Goal: Information Seeking & Learning: Learn about a topic

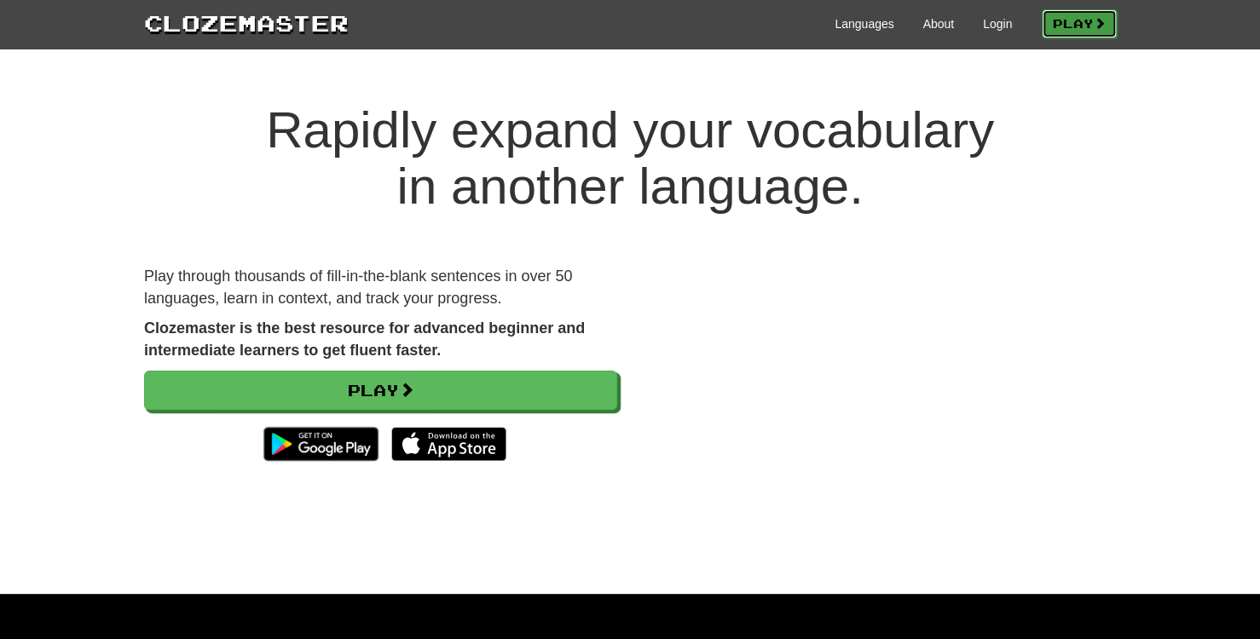
click at [1064, 26] on link "Play" at bounding box center [1079, 23] width 75 height 29
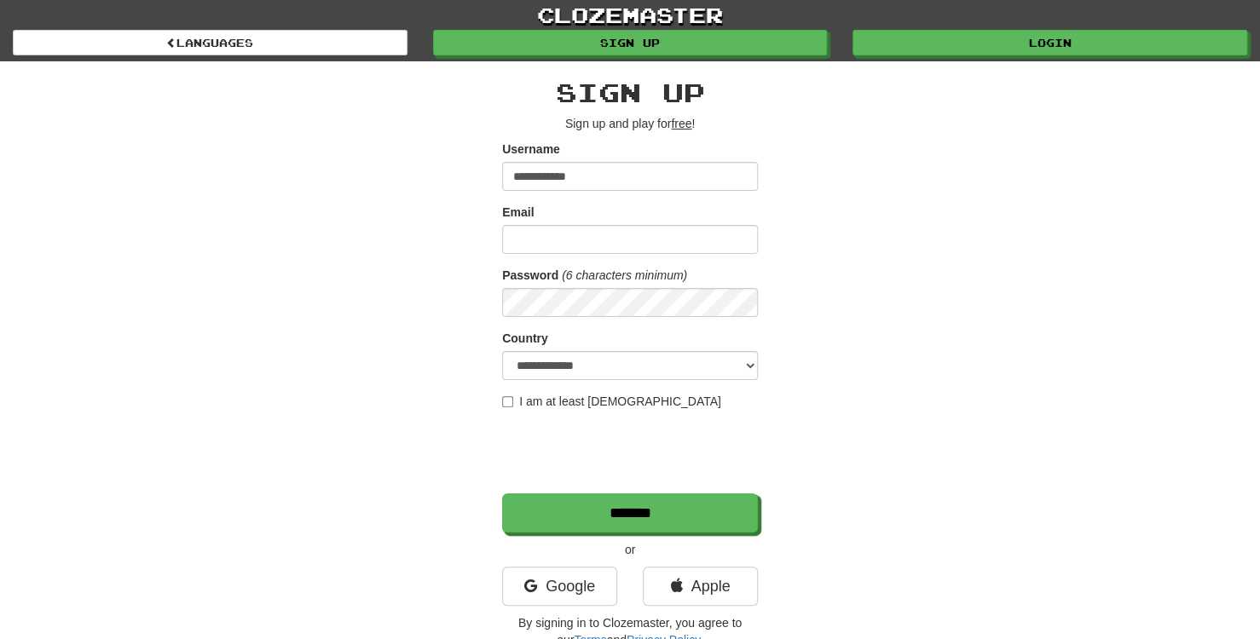
type input "**********"
click at [577, 244] on input "Email" at bounding box center [630, 239] width 256 height 29
type input "**********"
click at [589, 363] on select "**********" at bounding box center [630, 365] width 256 height 29
select select "**"
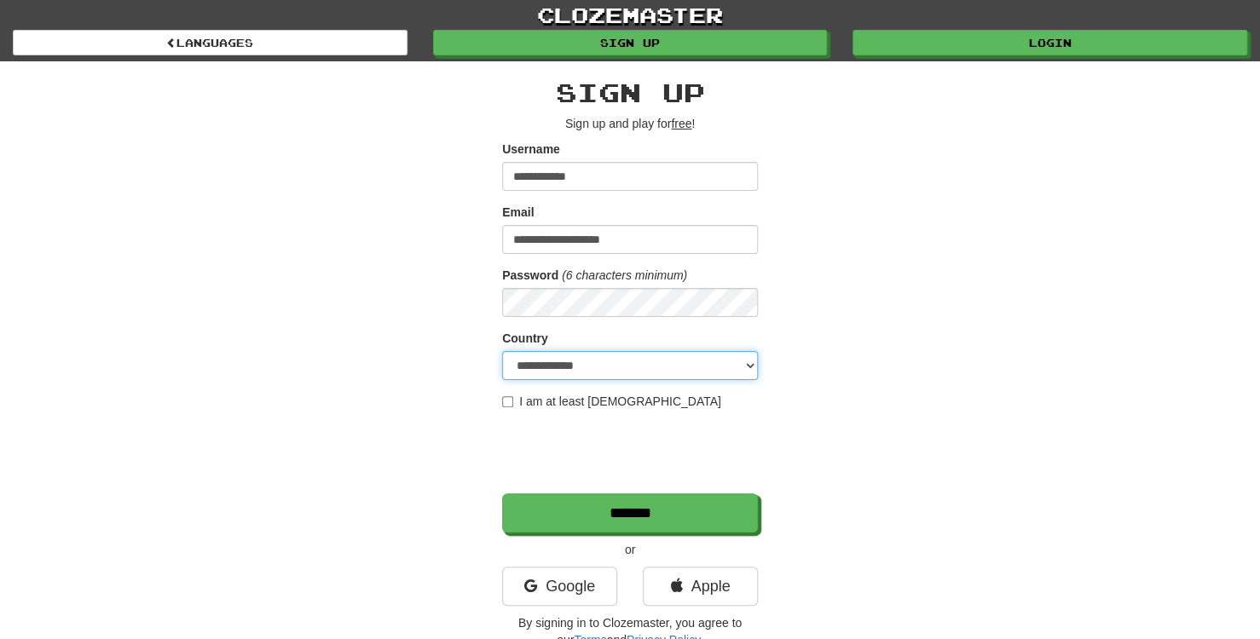
click at [502, 351] on select "**********" at bounding box center [630, 365] width 256 height 29
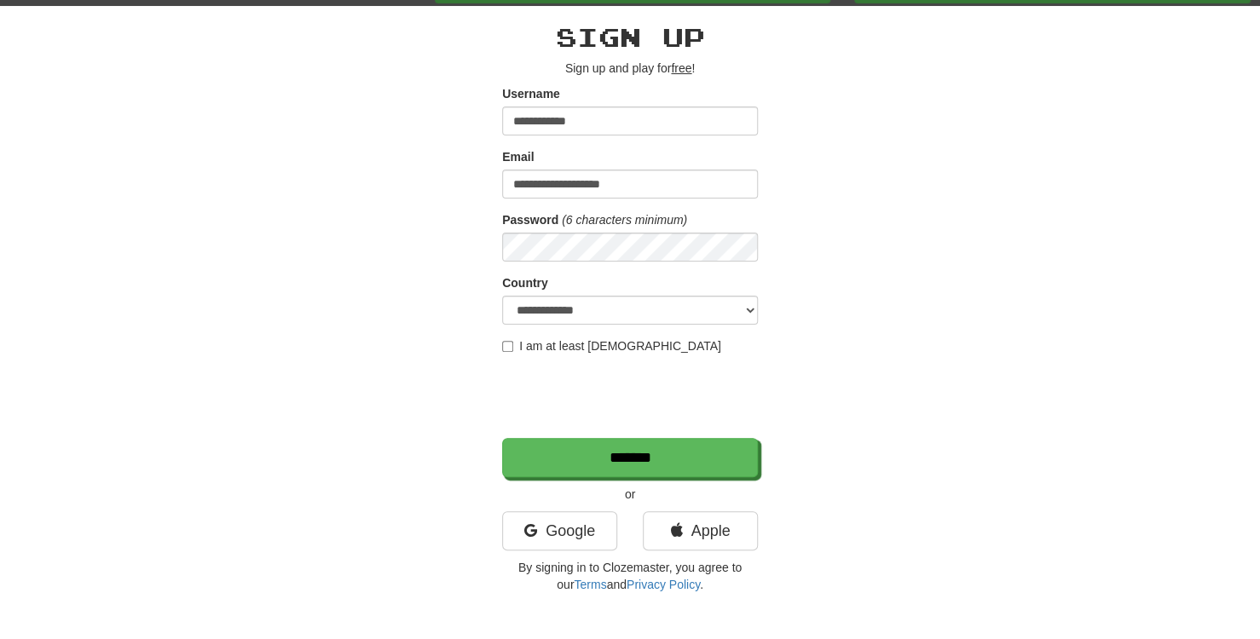
scroll to position [85, 0]
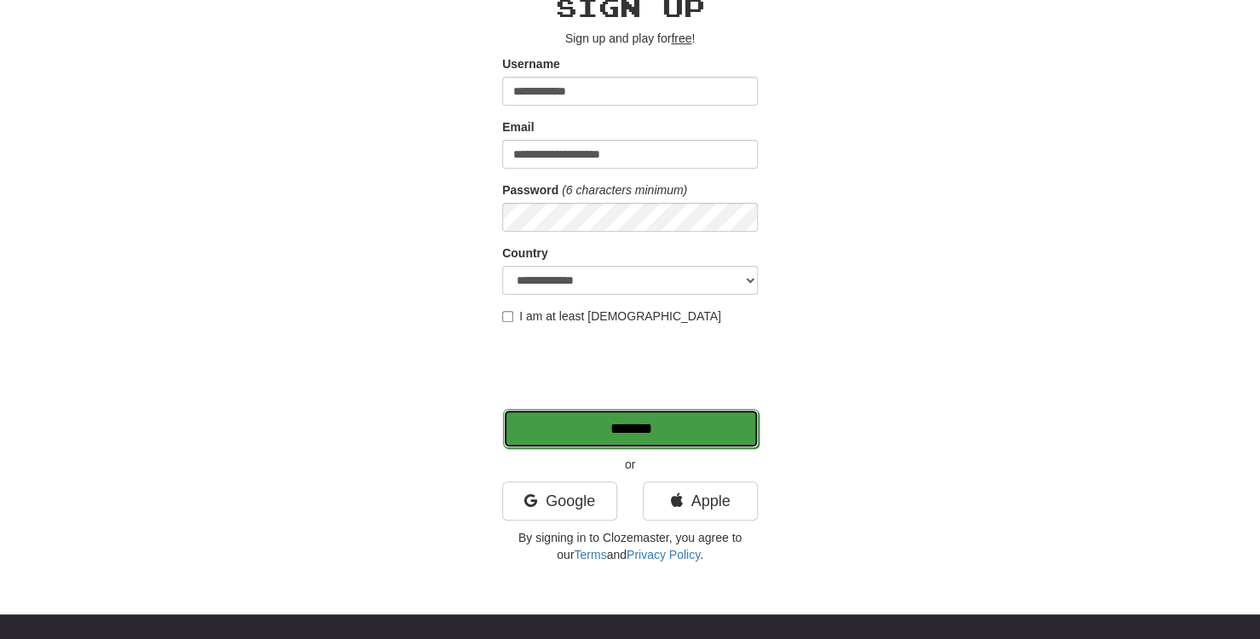
click at [631, 439] on input "*******" at bounding box center [631, 428] width 256 height 39
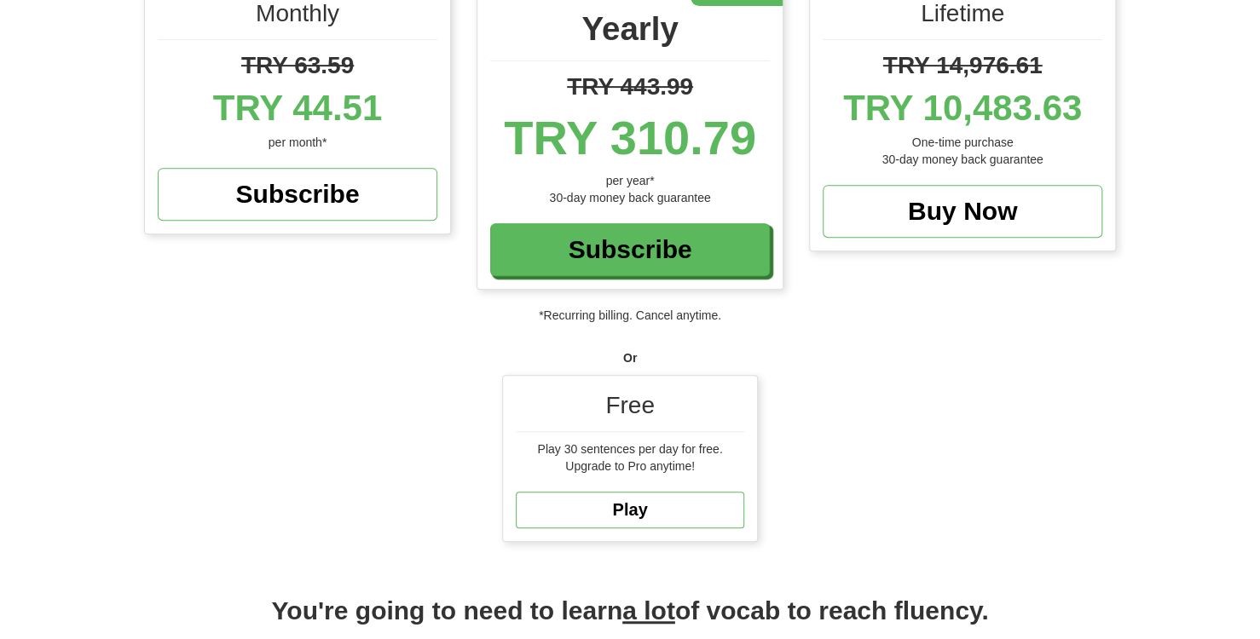
scroll to position [341, 0]
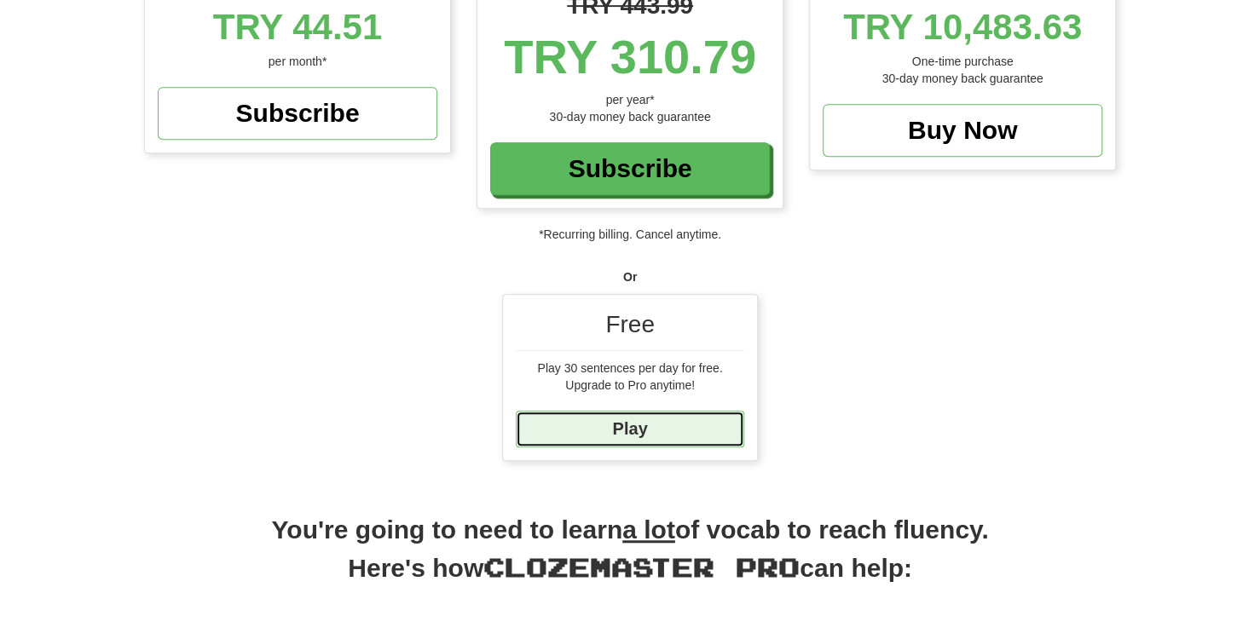
click at [621, 432] on link "Play" at bounding box center [630, 429] width 228 height 37
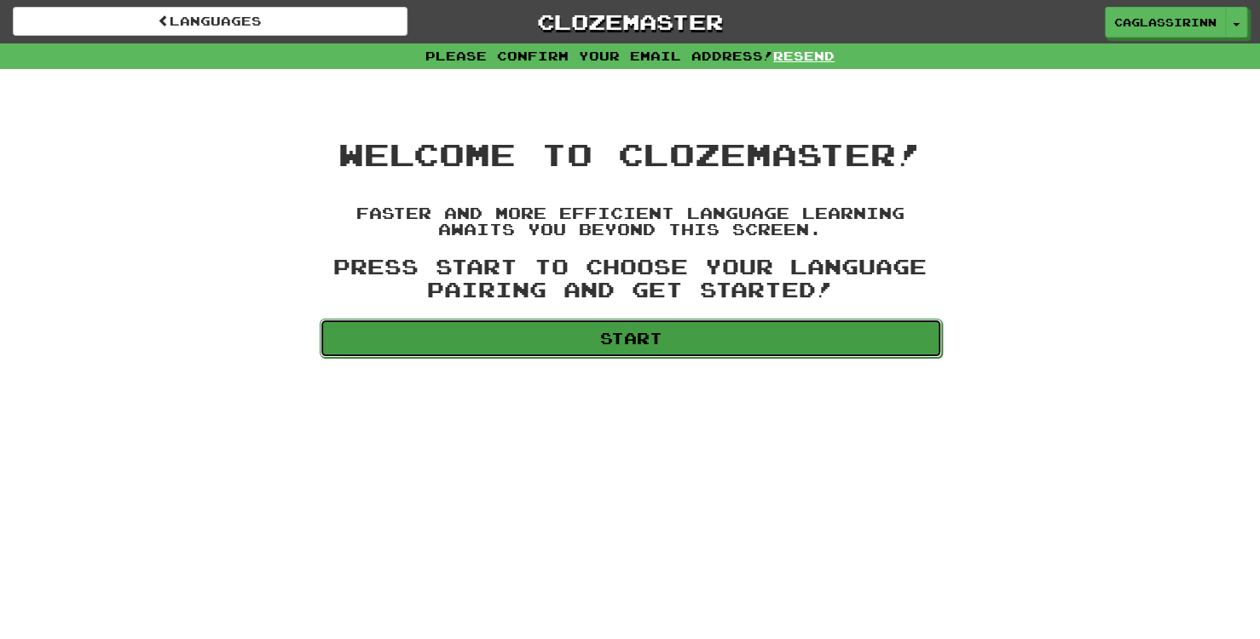
click at [624, 344] on link "Start" at bounding box center [631, 338] width 622 height 39
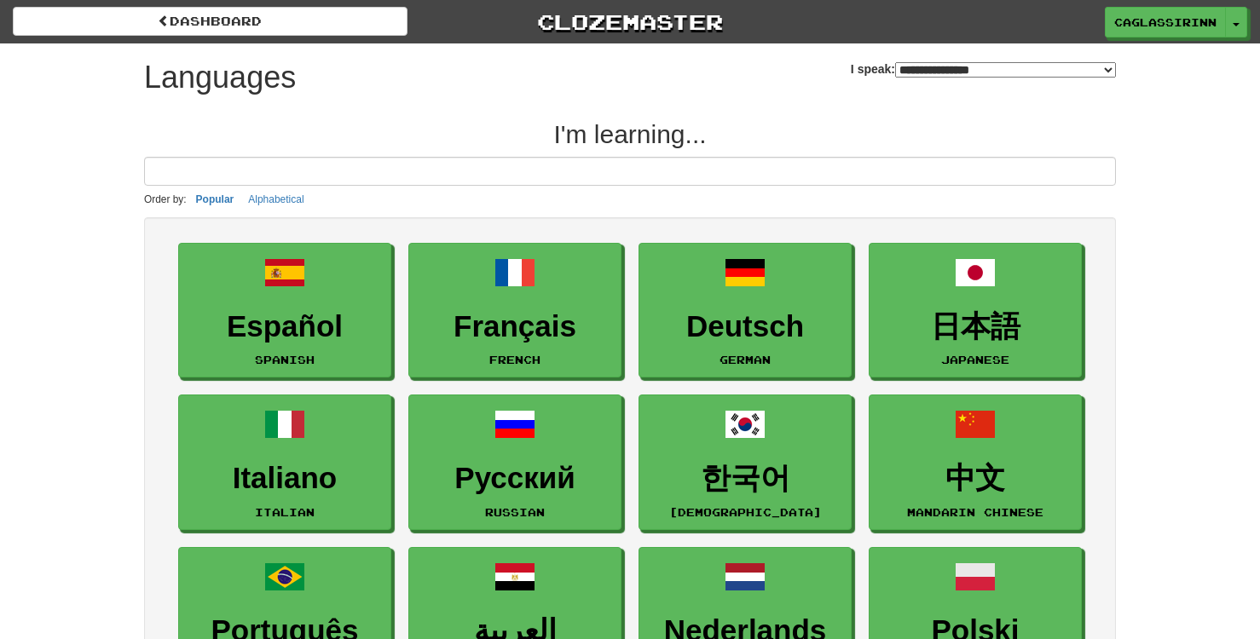
select select "*******"
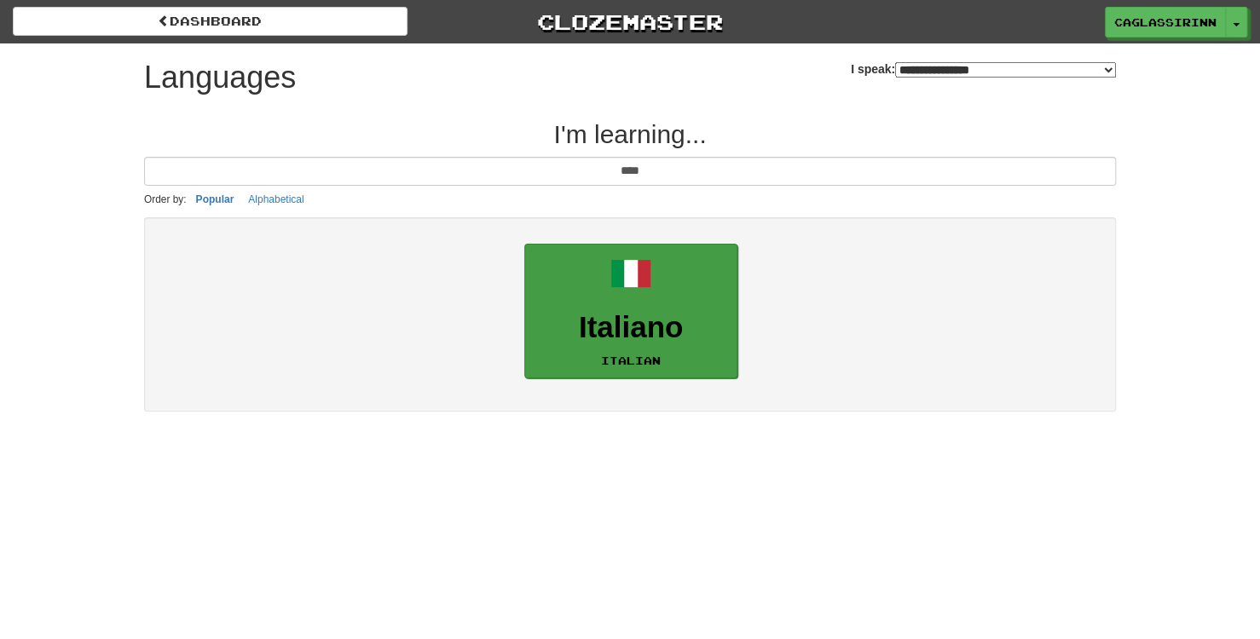
type input "****"
click at [692, 297] on link "Italiano Italian" at bounding box center [630, 312] width 213 height 136
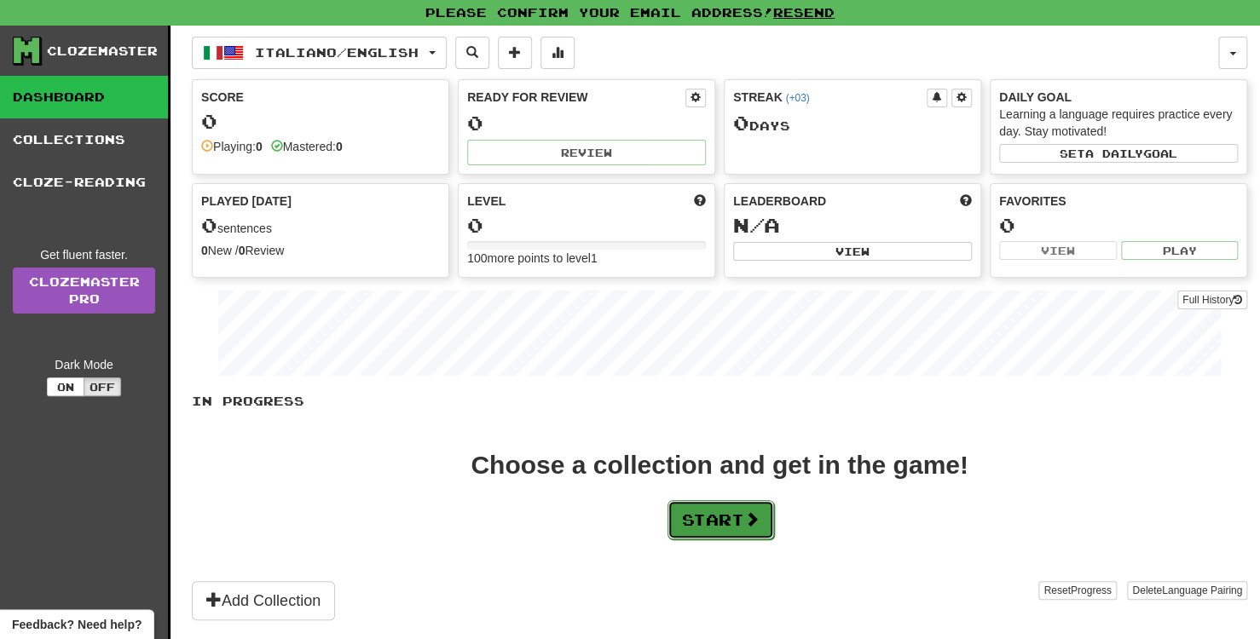
click at [725, 530] on button "Start" at bounding box center [720, 519] width 107 height 39
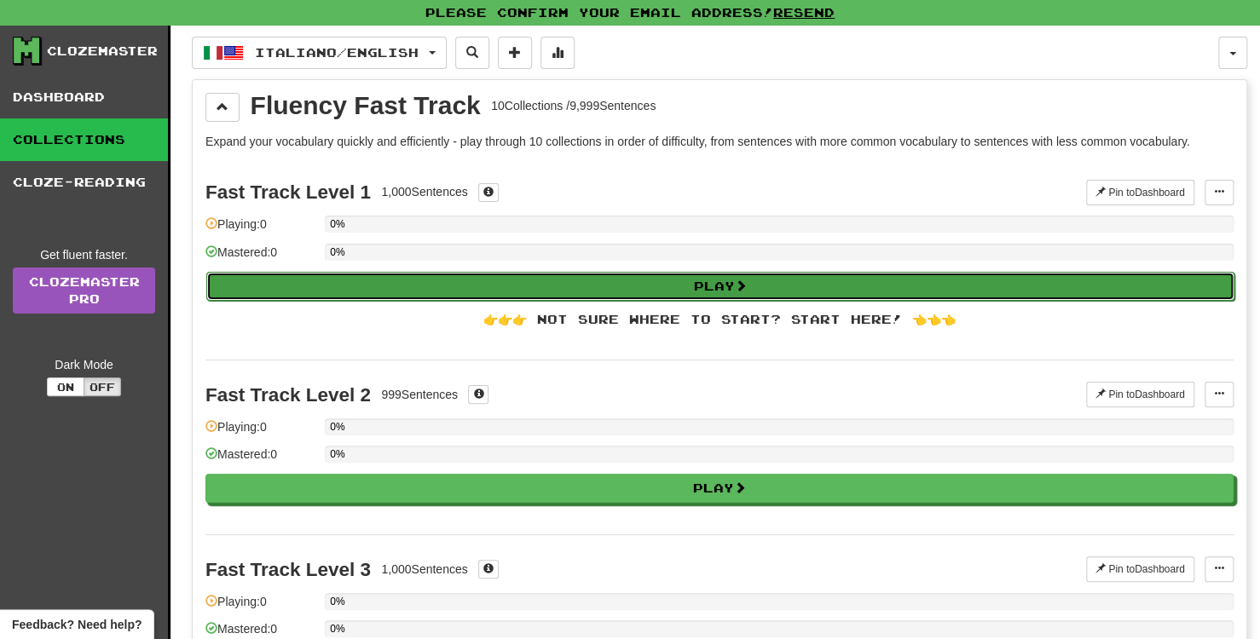
click at [401, 288] on button "Play" at bounding box center [720, 286] width 1028 height 29
select select "**"
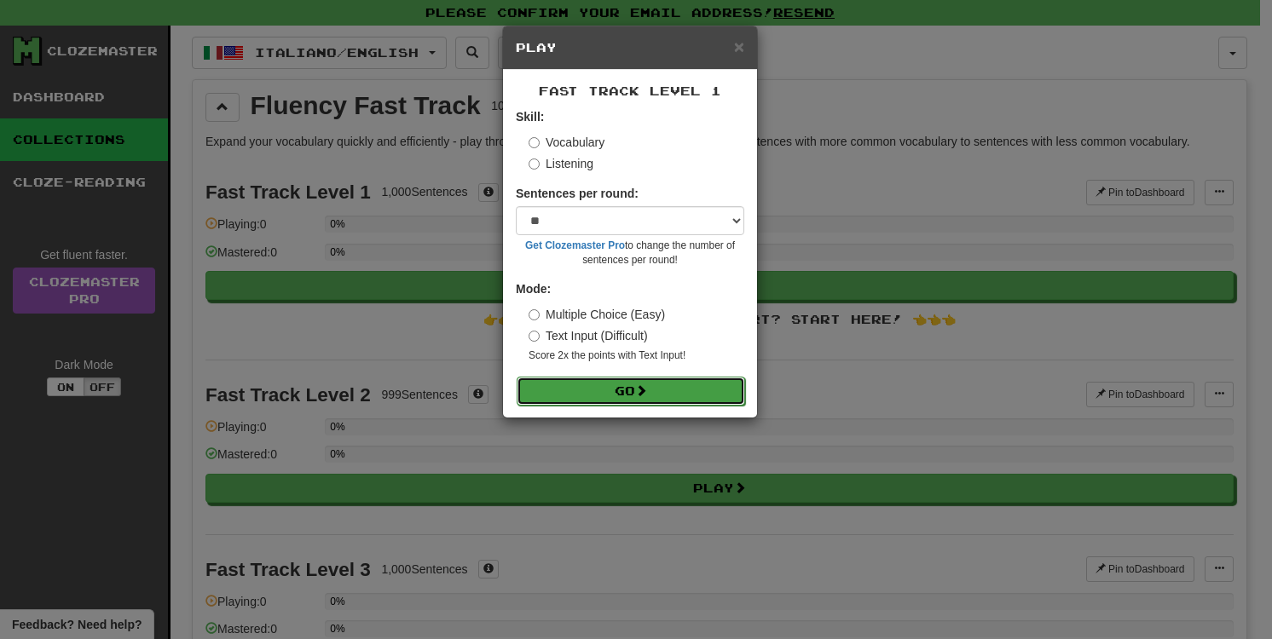
click at [569, 391] on button "Go" at bounding box center [631, 391] width 228 height 29
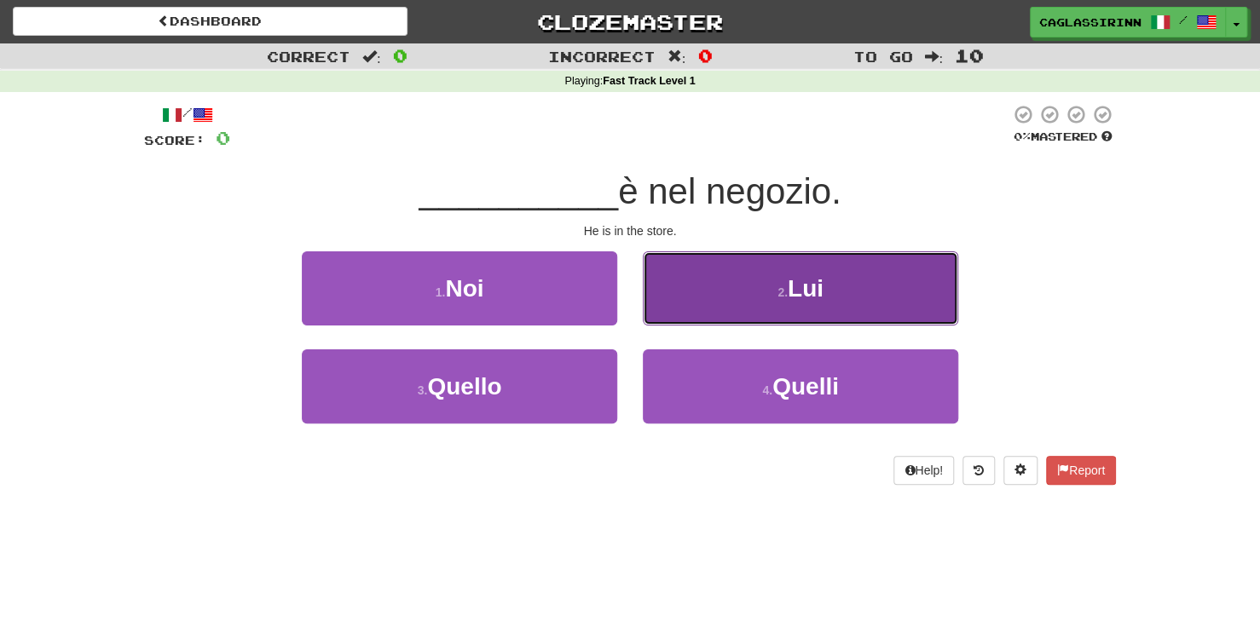
click at [765, 285] on button "2 . Lui" at bounding box center [800, 288] width 315 height 74
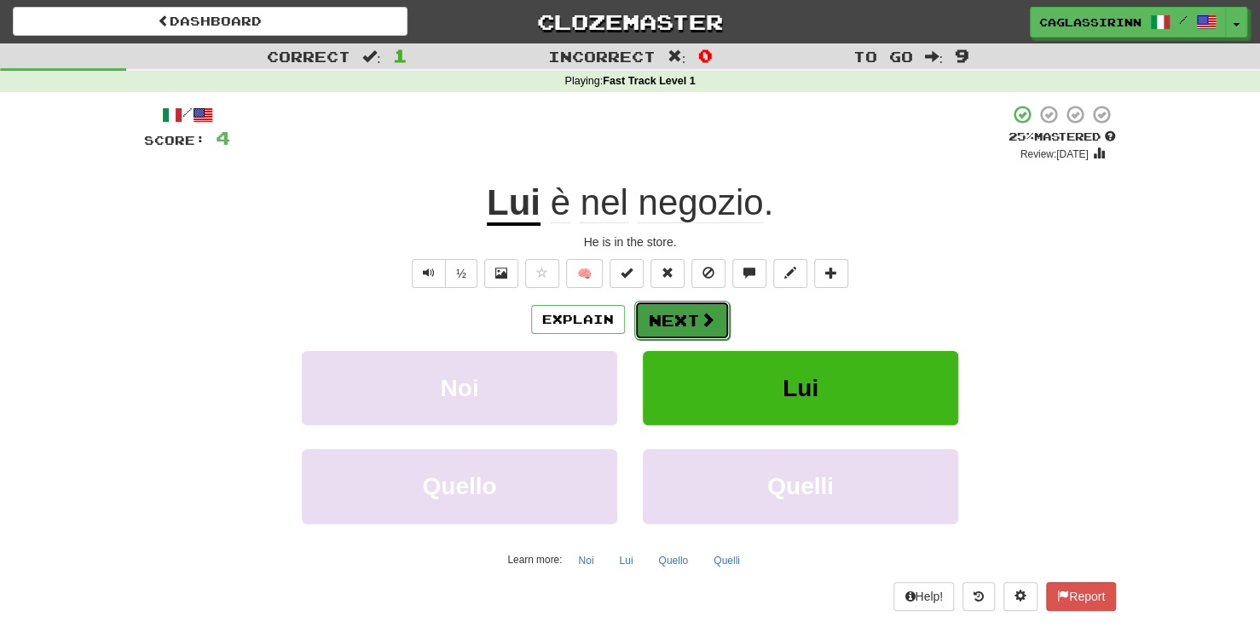
click at [677, 315] on button "Next" at bounding box center [681, 320] width 95 height 39
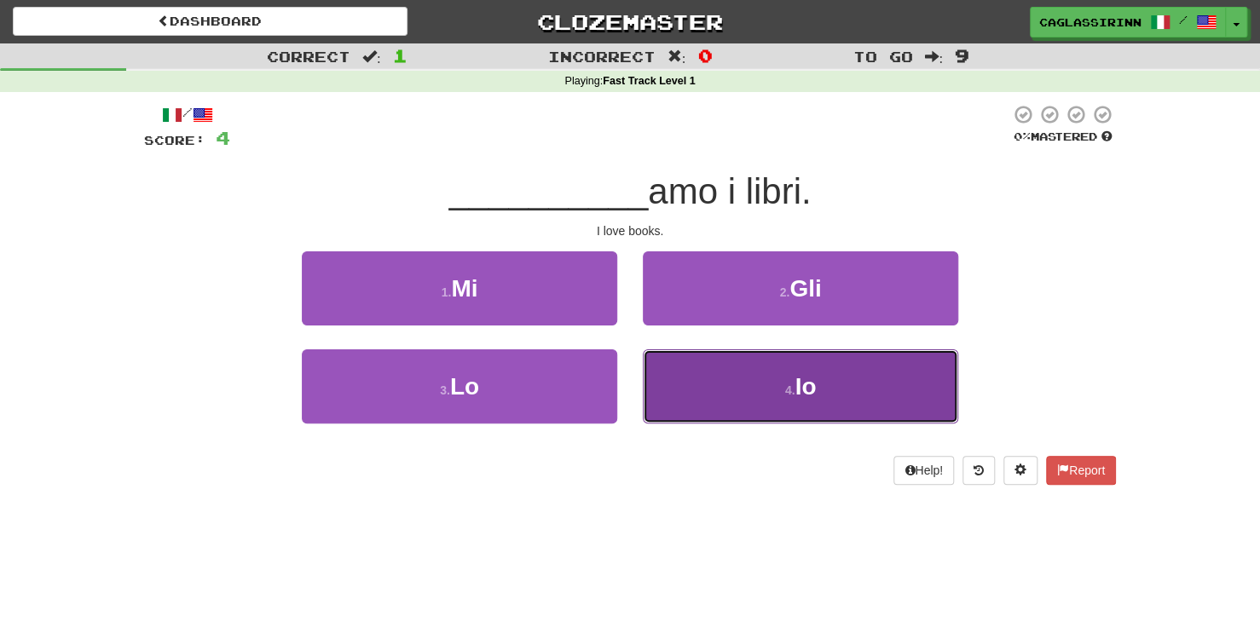
click at [736, 407] on button "4 . Io" at bounding box center [800, 386] width 315 height 74
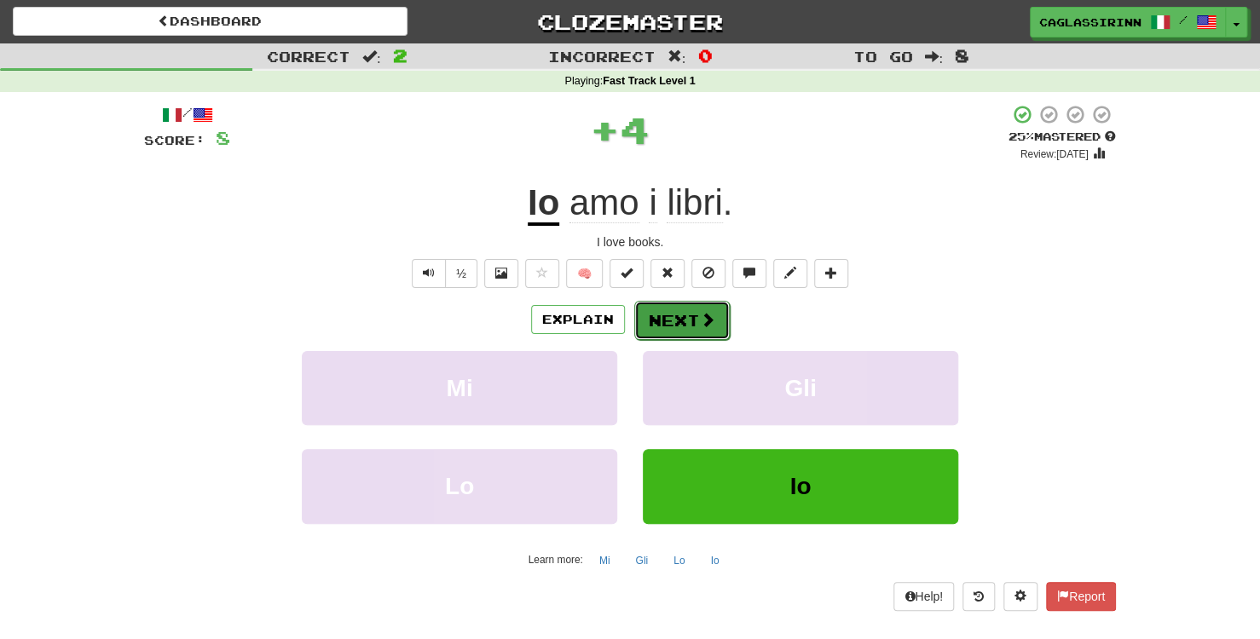
click at [696, 324] on button "Next" at bounding box center [681, 320] width 95 height 39
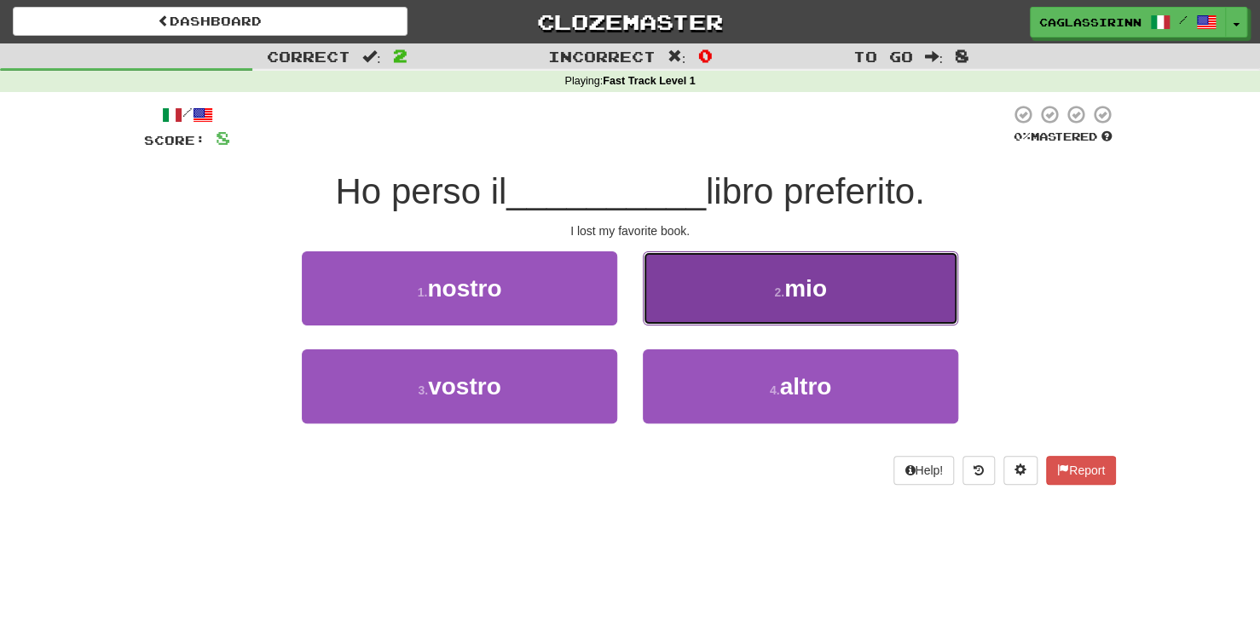
click at [757, 280] on button "2 . mio" at bounding box center [800, 288] width 315 height 74
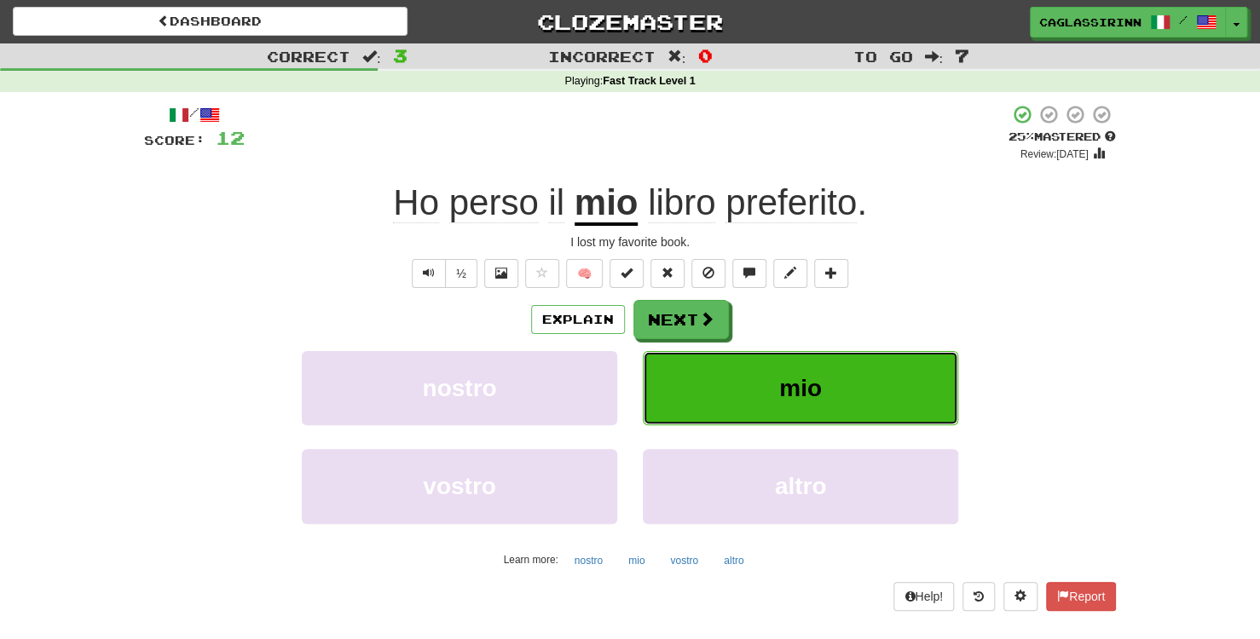
click at [760, 358] on button "mio" at bounding box center [800, 388] width 315 height 74
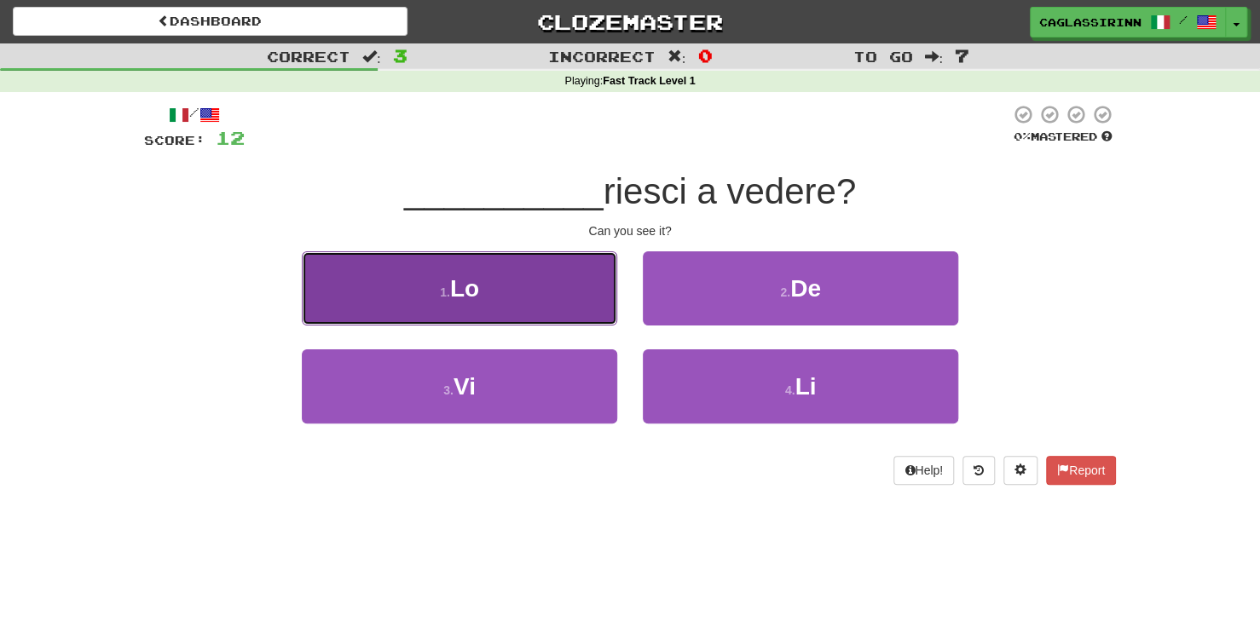
click at [482, 276] on button "1 . Lo" at bounding box center [459, 288] width 315 height 74
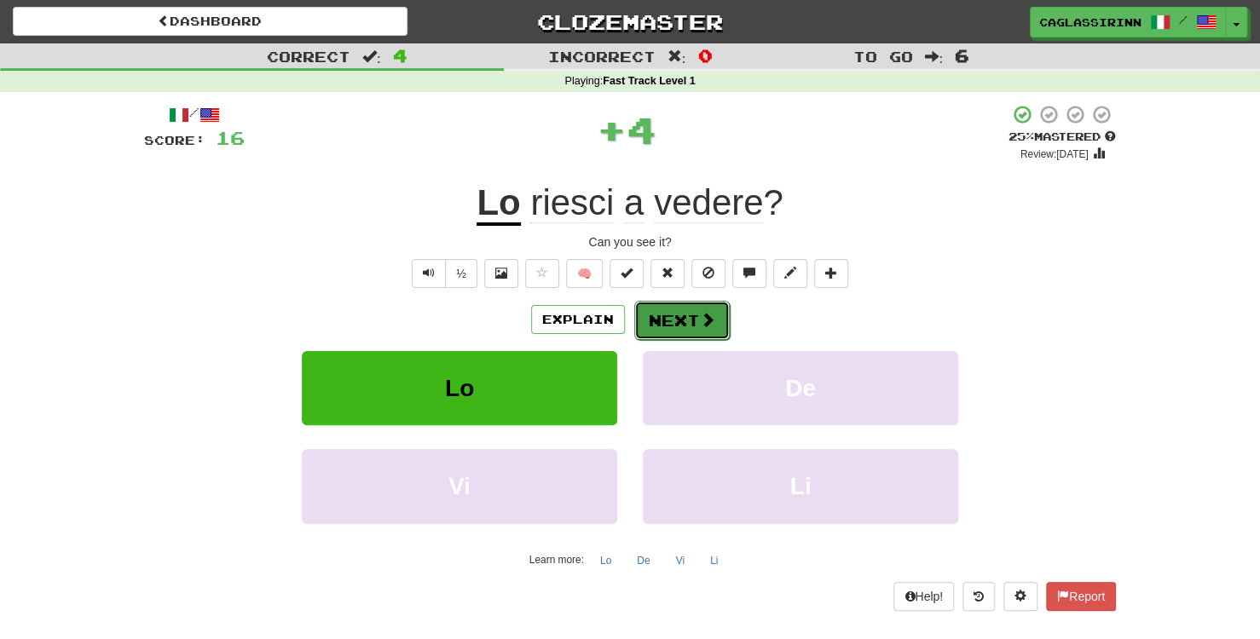
click at [678, 323] on button "Next" at bounding box center [681, 320] width 95 height 39
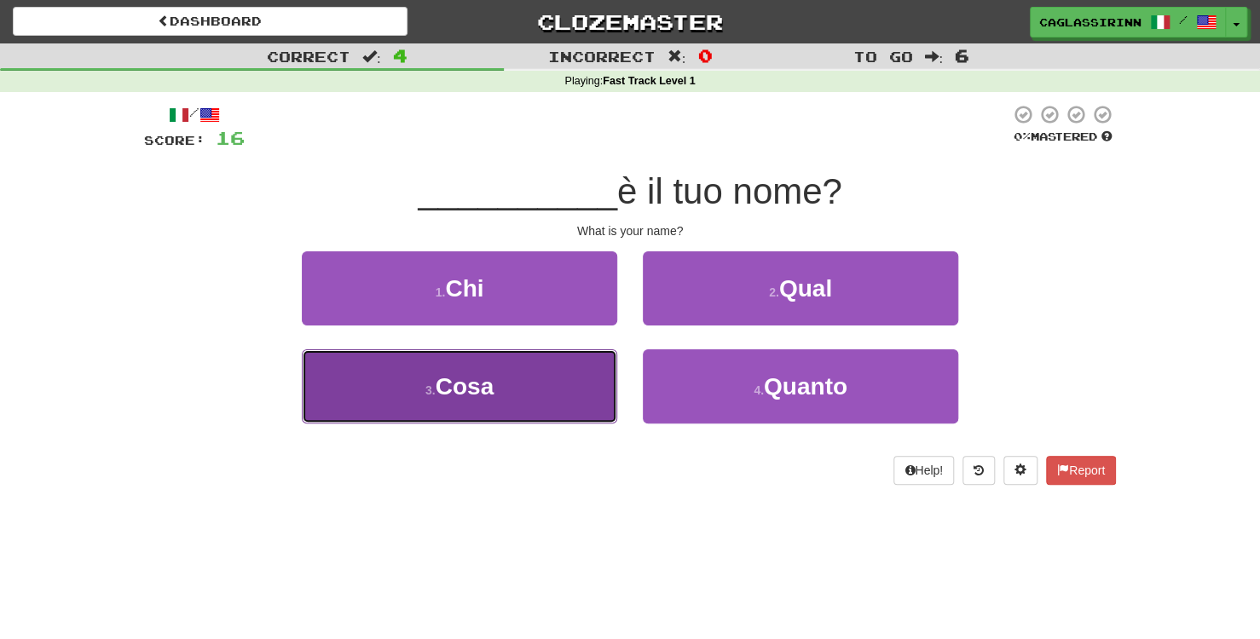
click at [511, 401] on button "3 . Cosa" at bounding box center [459, 386] width 315 height 74
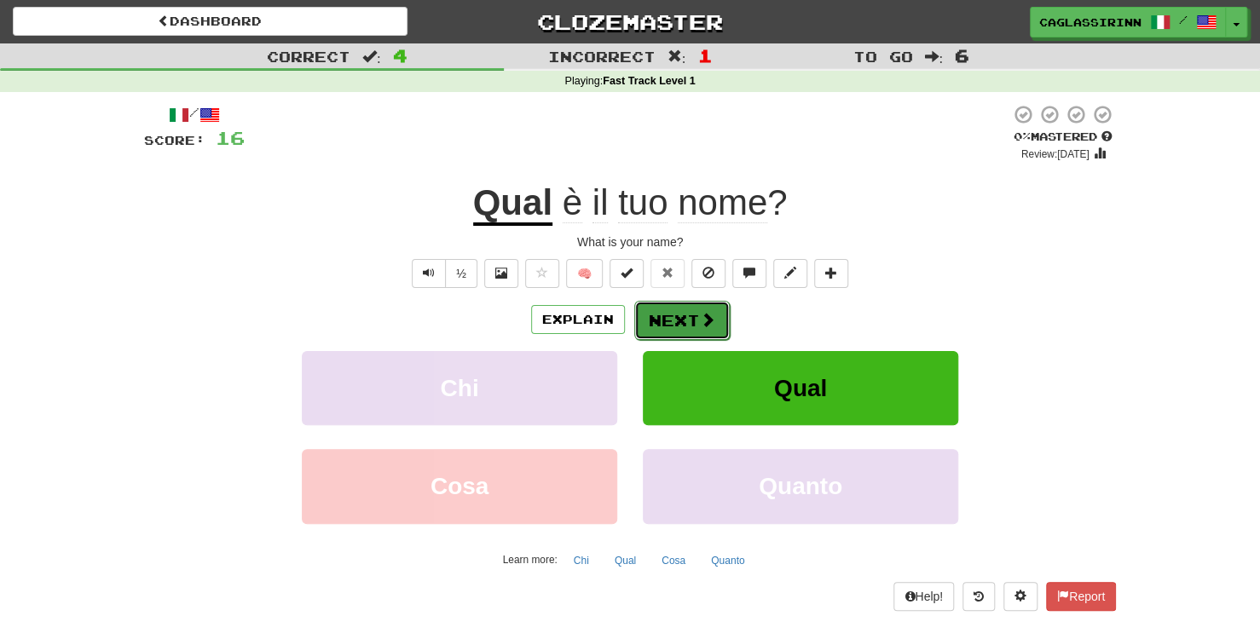
click at [673, 322] on button "Next" at bounding box center [681, 320] width 95 height 39
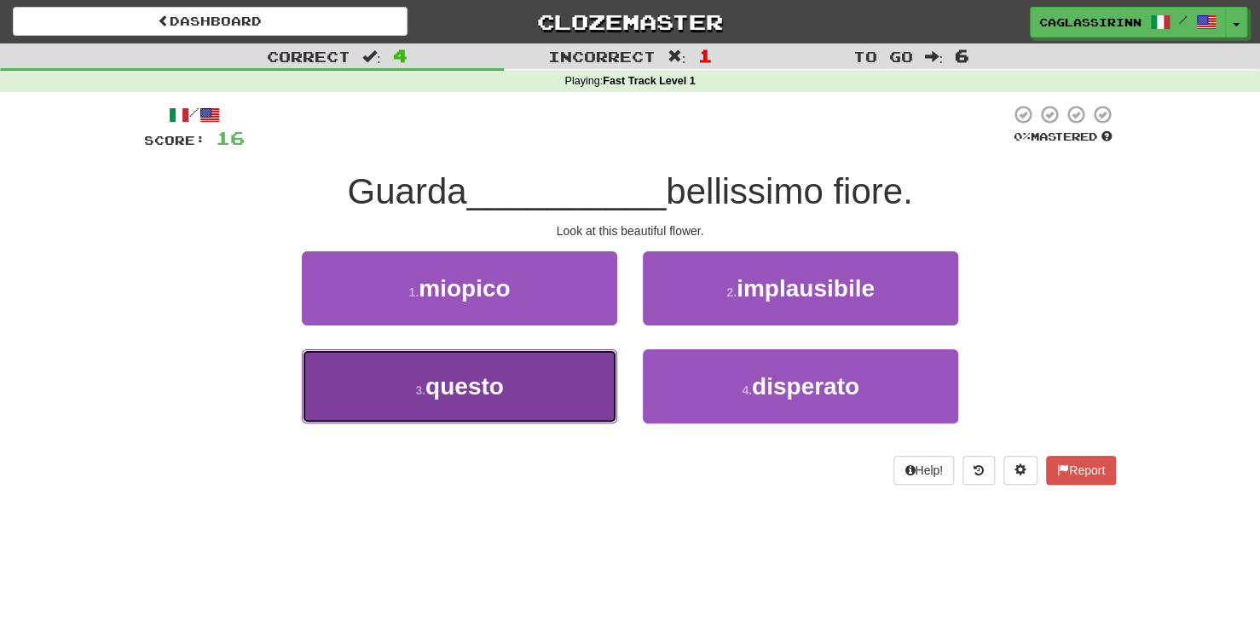
click at [494, 401] on button "3 . questo" at bounding box center [459, 386] width 315 height 74
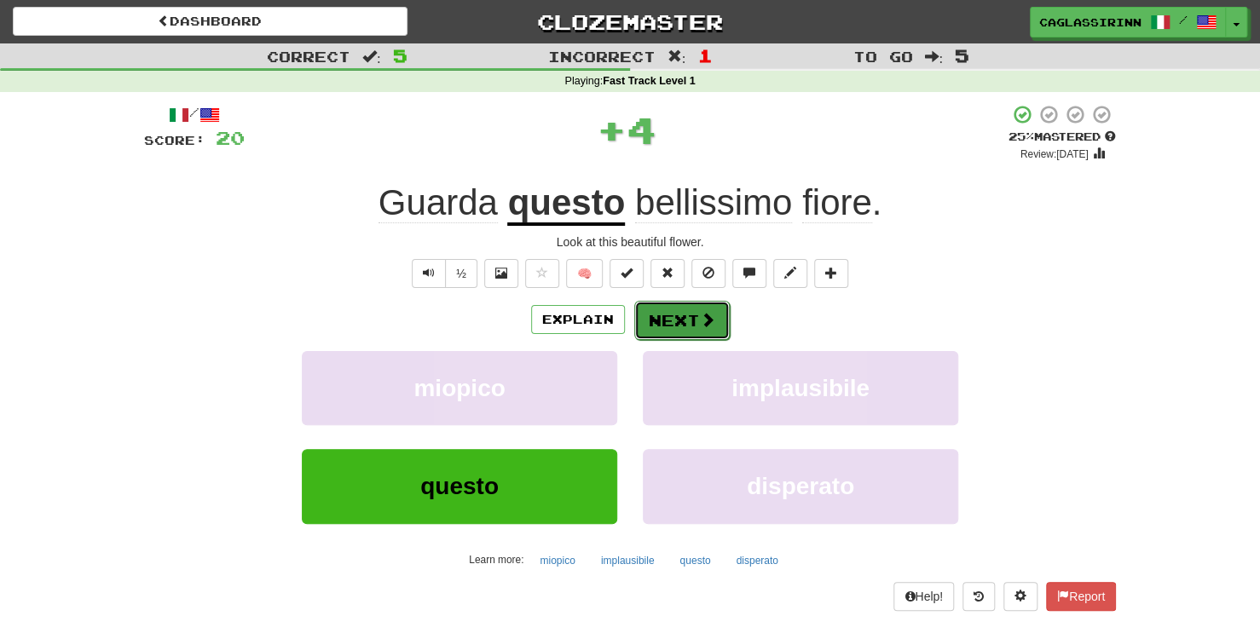
click at [702, 326] on span at bounding box center [707, 319] width 15 height 15
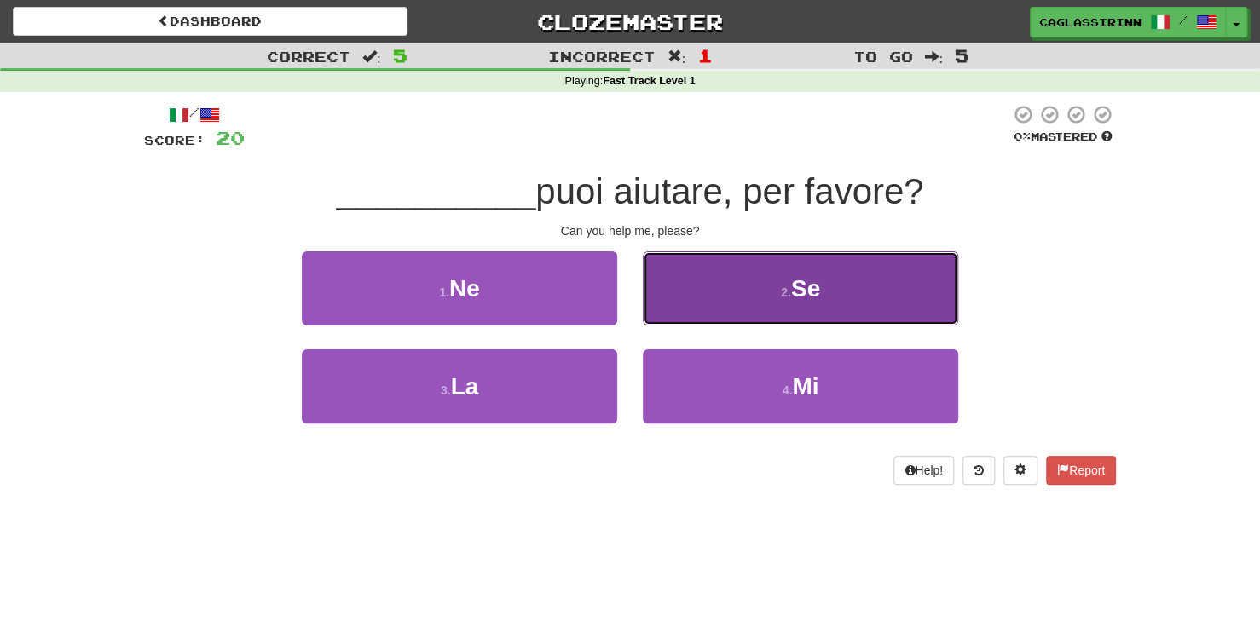
click at [744, 298] on button "2 . Se" at bounding box center [800, 288] width 315 height 74
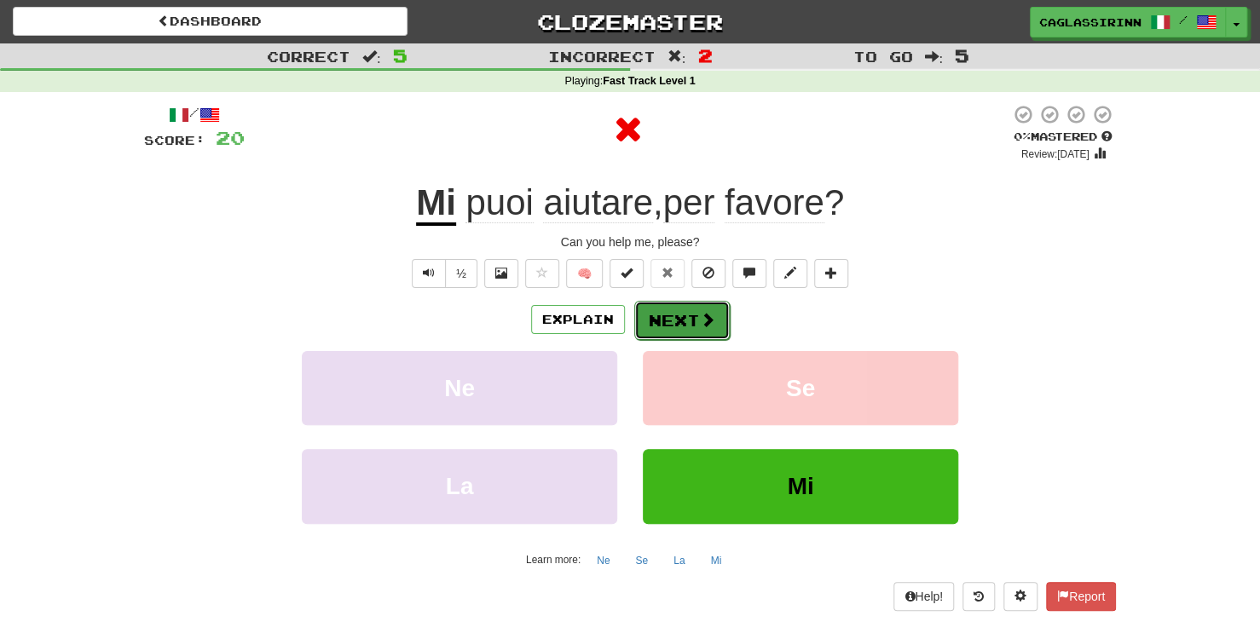
click at [696, 331] on button "Next" at bounding box center [681, 320] width 95 height 39
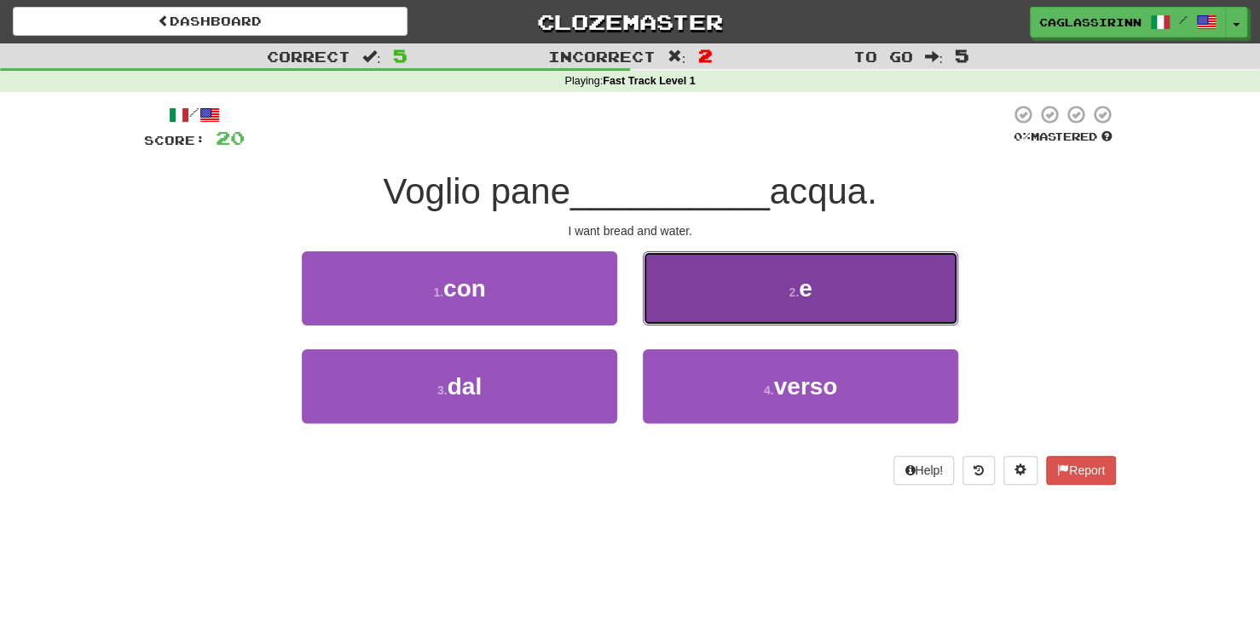
click at [699, 320] on button "2 . e" at bounding box center [800, 288] width 315 height 74
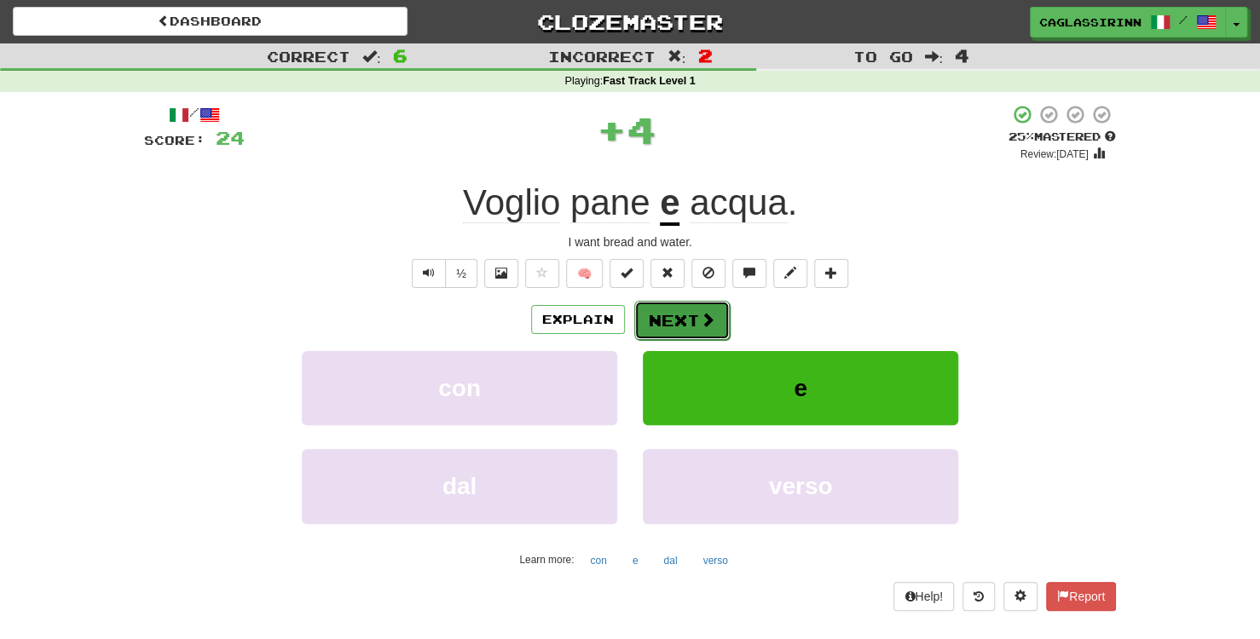
click at [704, 320] on span at bounding box center [707, 319] width 15 height 15
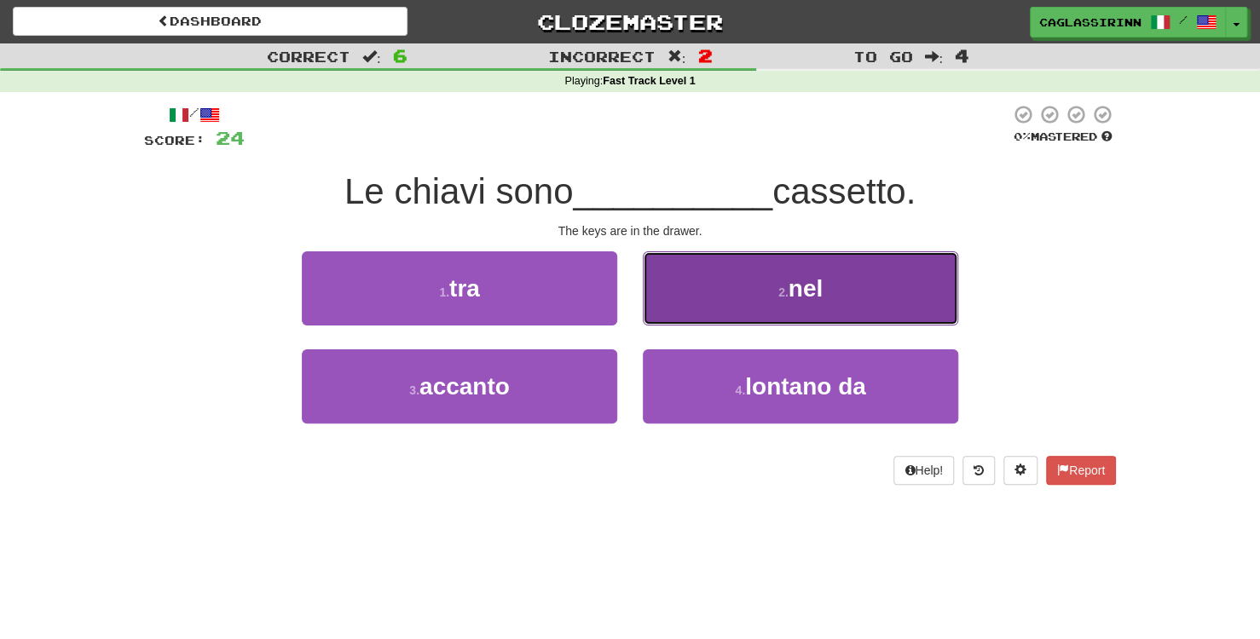
click at [789, 298] on span "nel" at bounding box center [805, 288] width 34 height 26
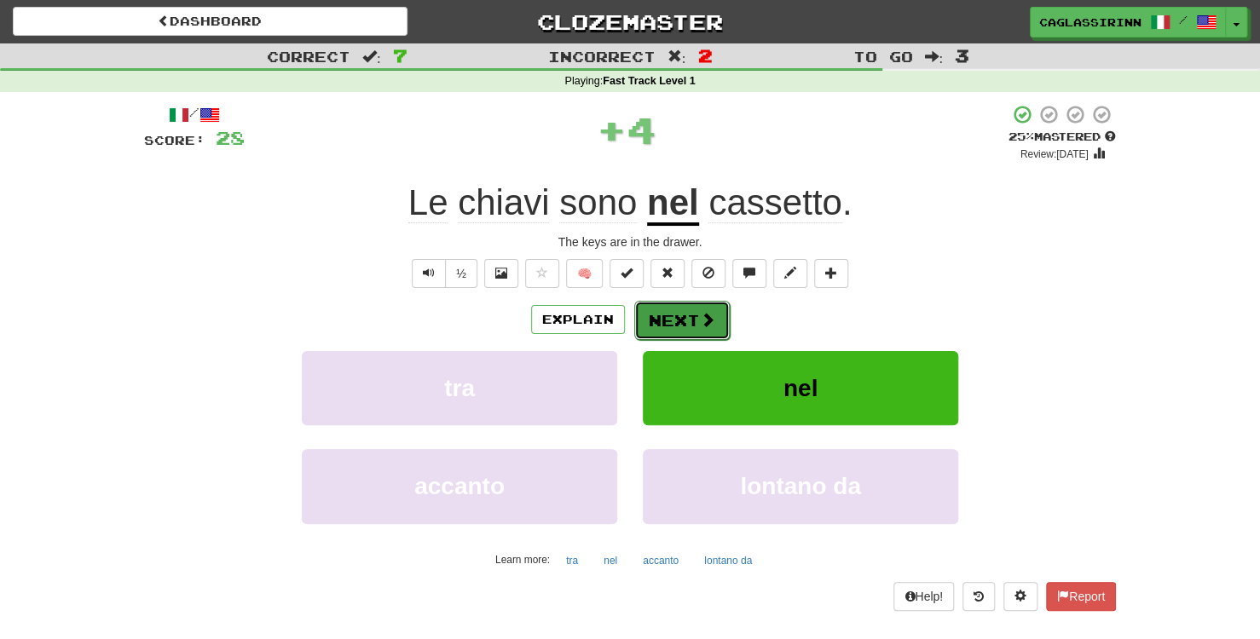
click at [693, 309] on button "Next" at bounding box center [681, 320] width 95 height 39
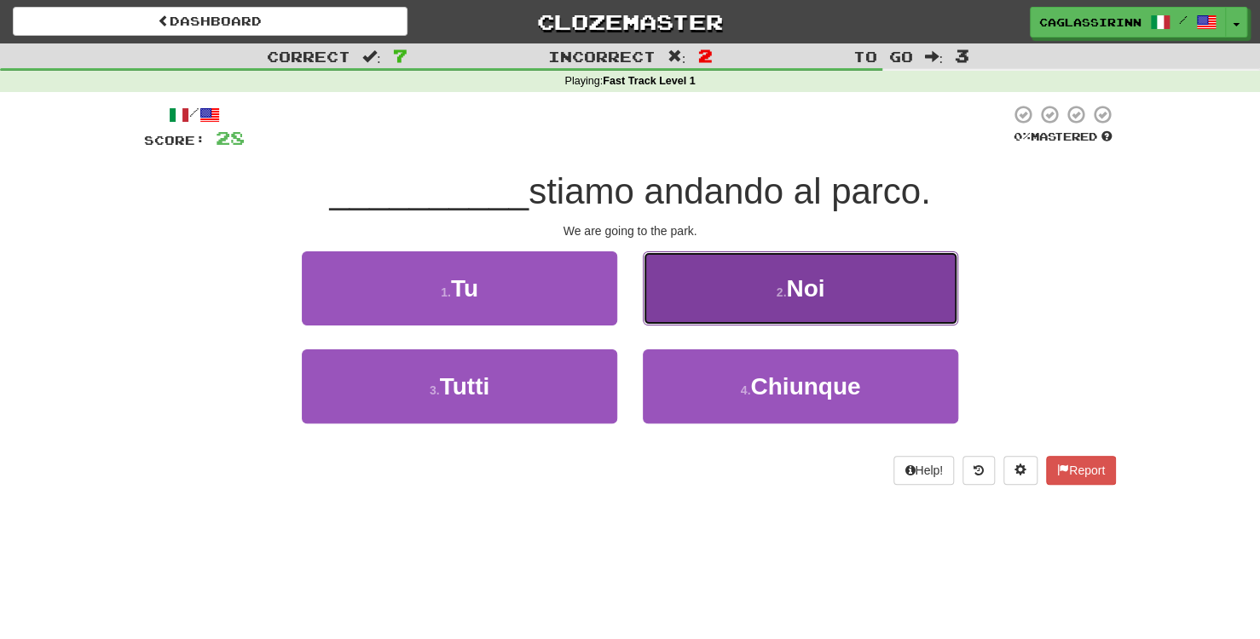
click at [736, 303] on button "2 . Noi" at bounding box center [800, 288] width 315 height 74
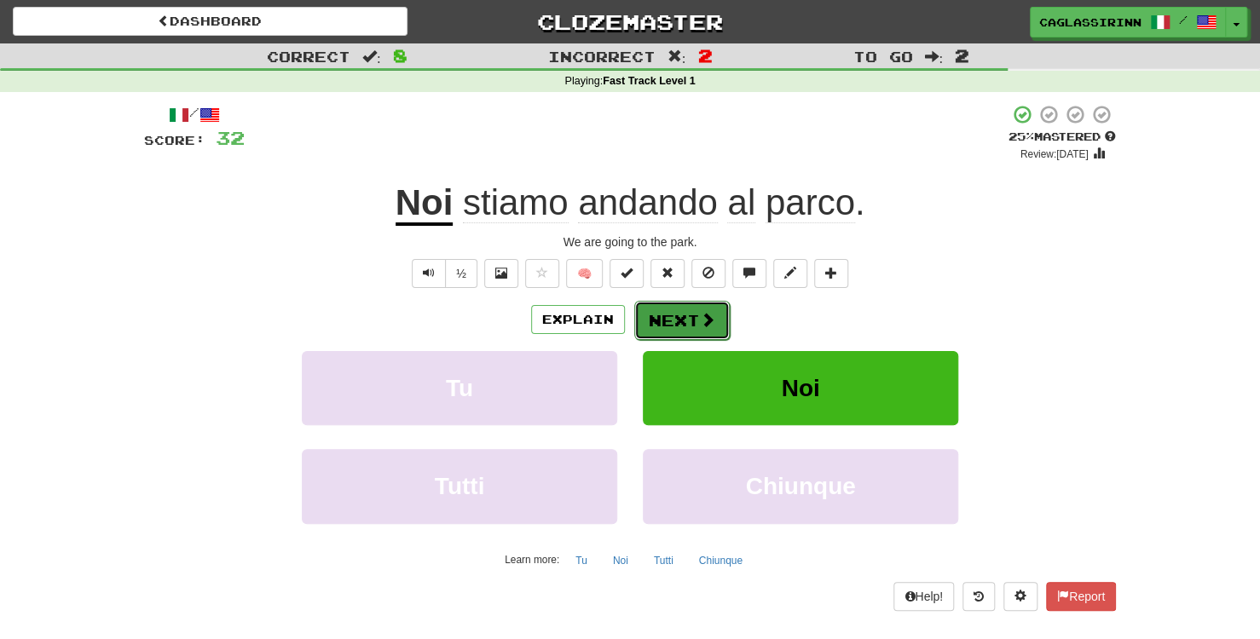
click at [663, 302] on button "Next" at bounding box center [681, 320] width 95 height 39
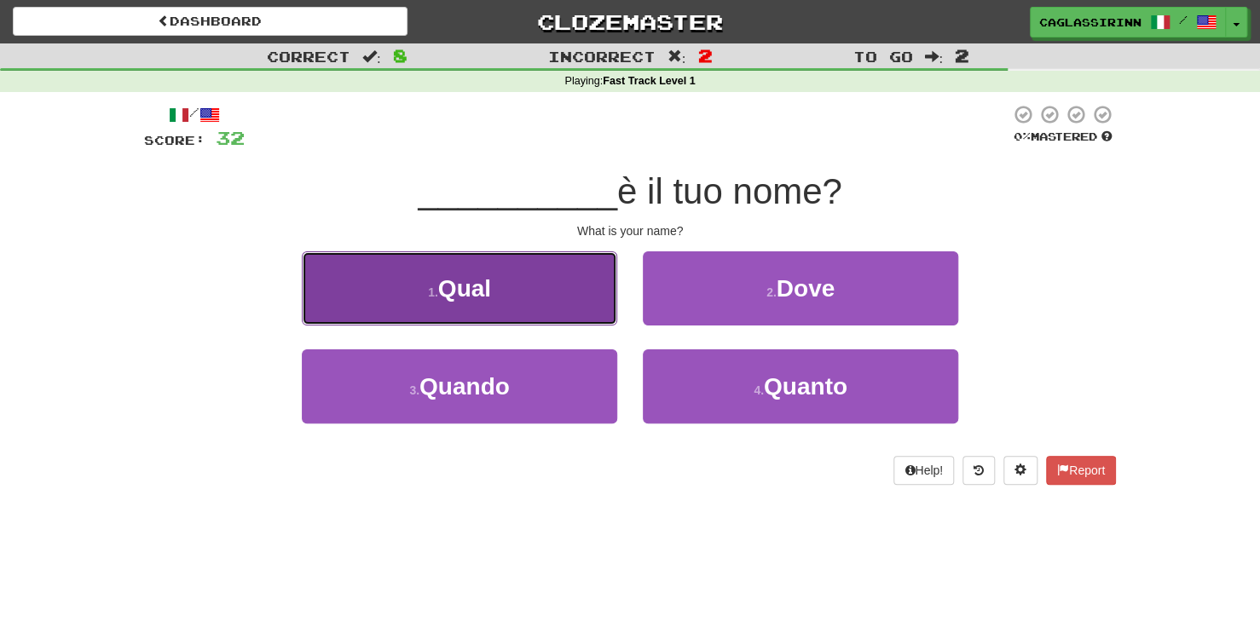
click at [540, 309] on button "1 . Qual" at bounding box center [459, 288] width 315 height 74
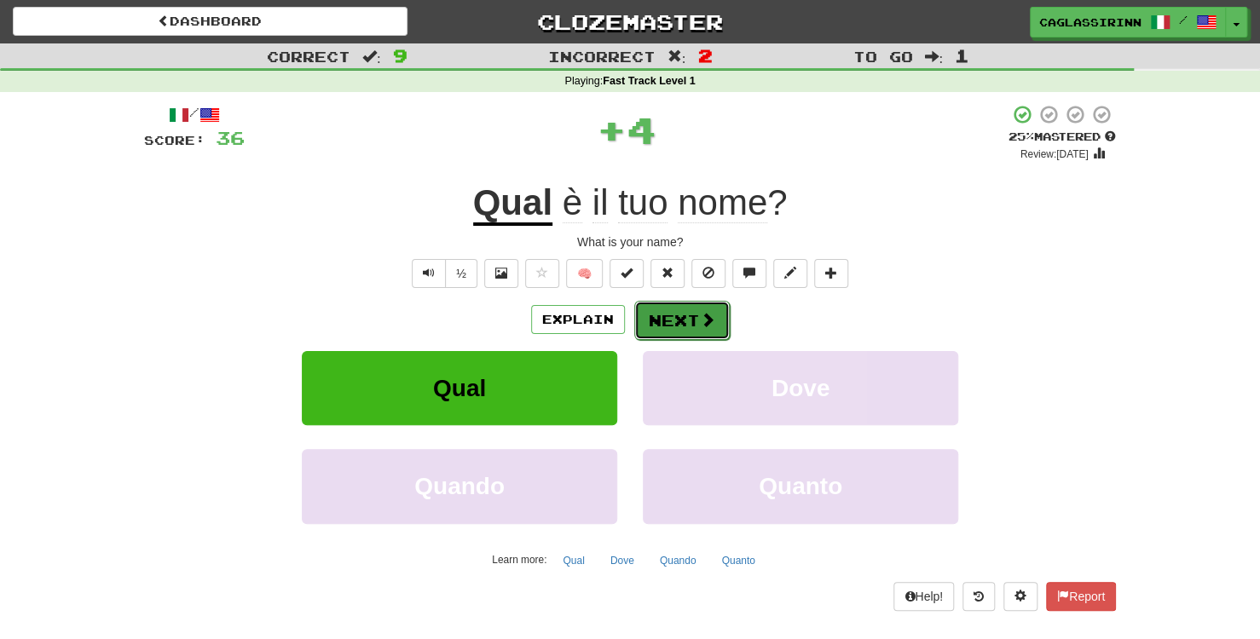
click at [719, 309] on button "Next" at bounding box center [681, 320] width 95 height 39
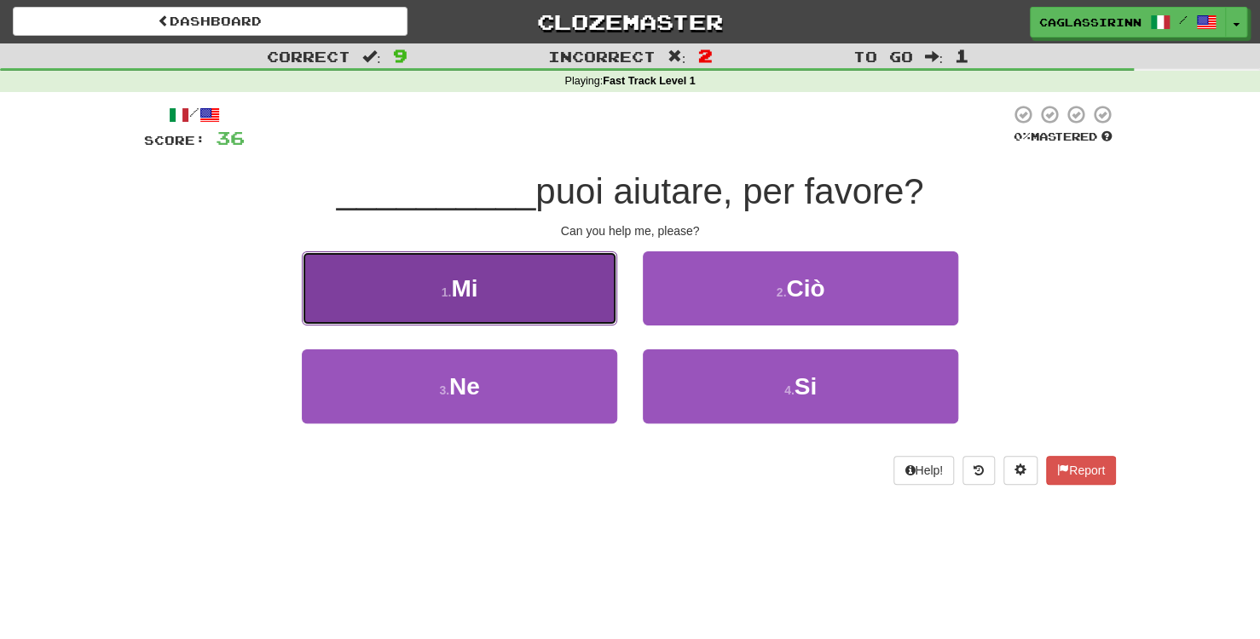
click at [536, 309] on button "1 . Mi" at bounding box center [459, 288] width 315 height 74
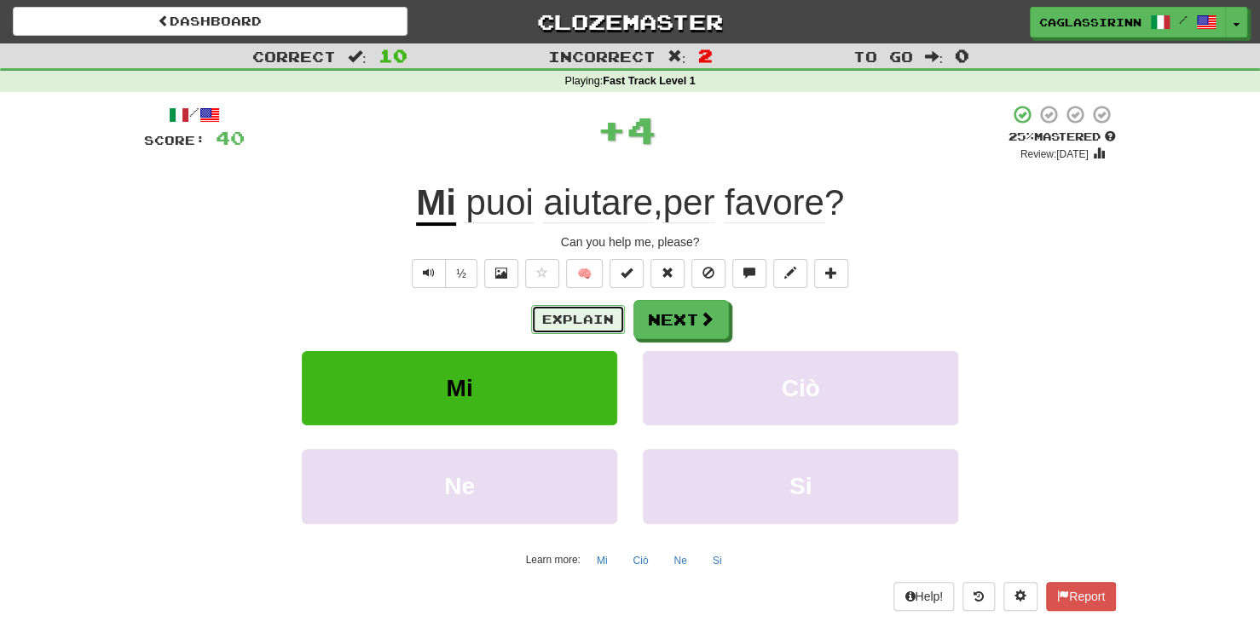
click at [556, 324] on button "Explain" at bounding box center [578, 319] width 94 height 29
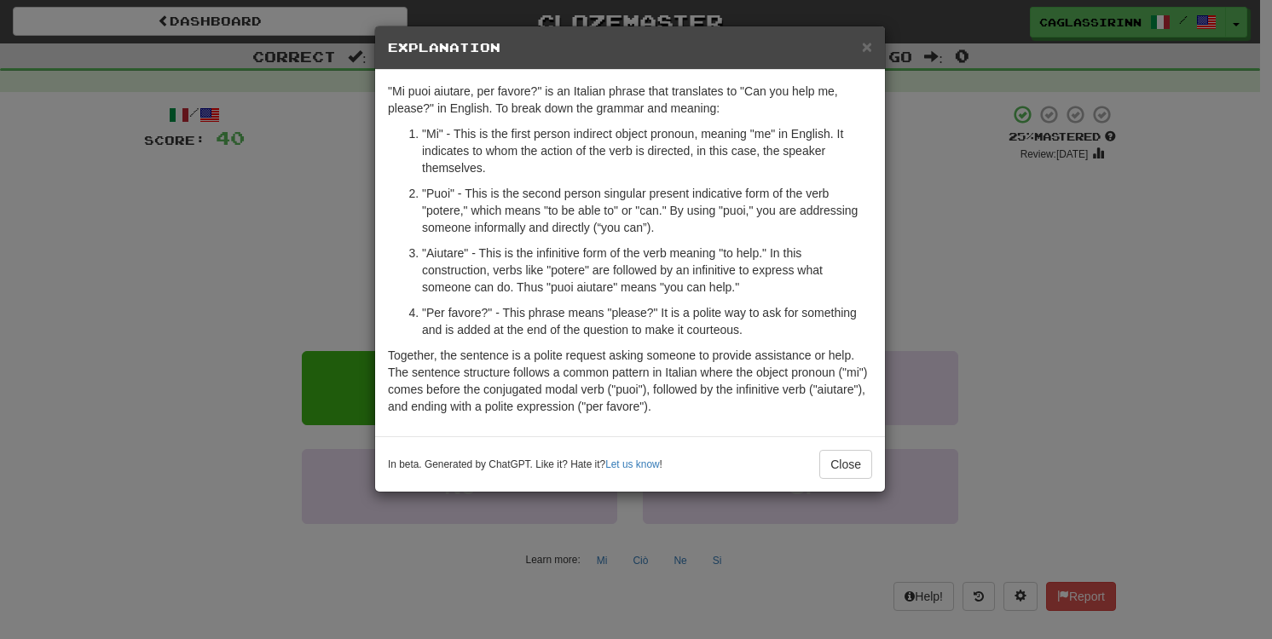
click at [985, 334] on div "× Explanation "Mi puoi aiutare, per favore?" is an Italian phrase that translat…" at bounding box center [636, 319] width 1272 height 639
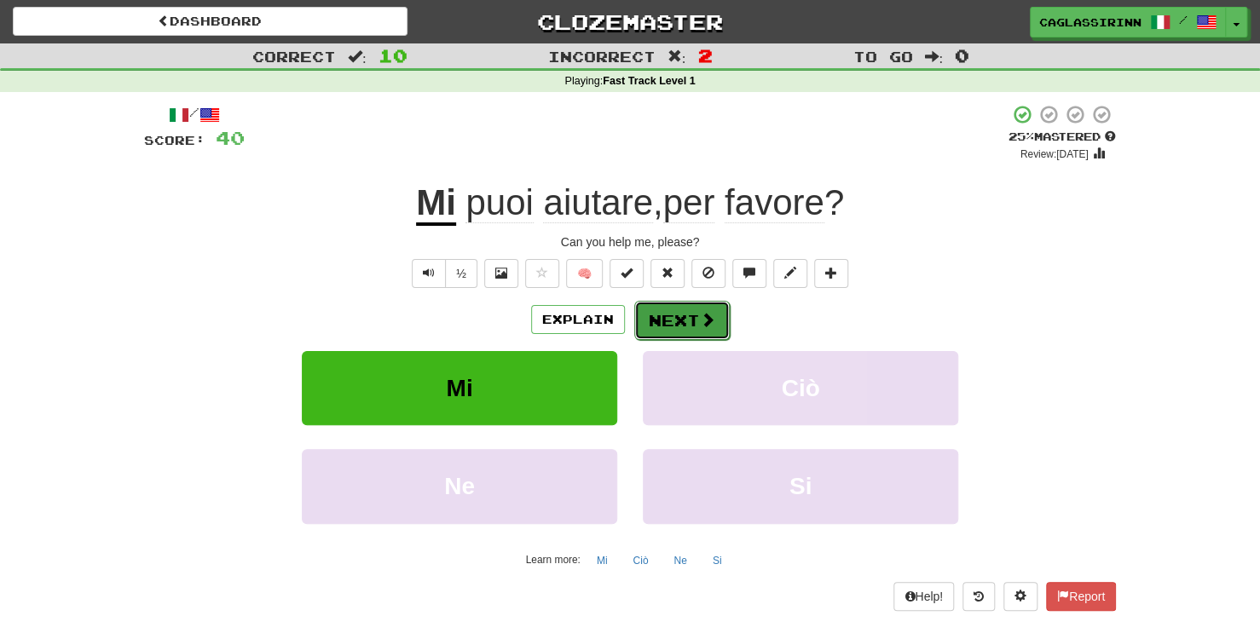
click at [698, 329] on button "Next" at bounding box center [681, 320] width 95 height 39
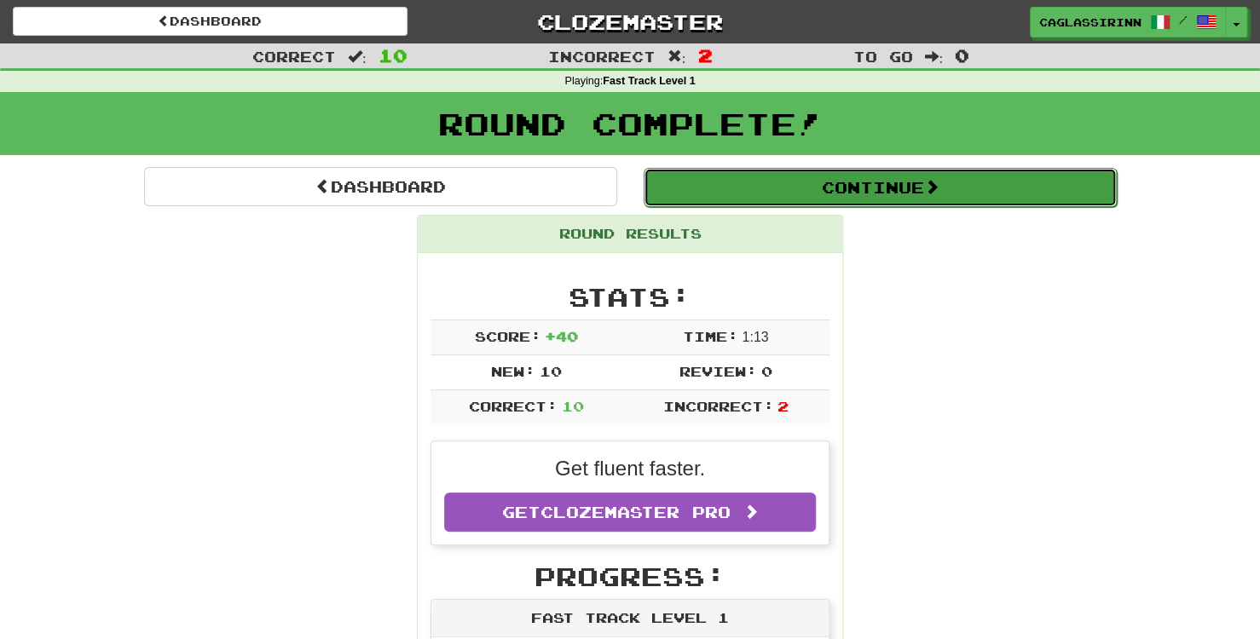
click at [835, 189] on button "Continue" at bounding box center [880, 187] width 473 height 39
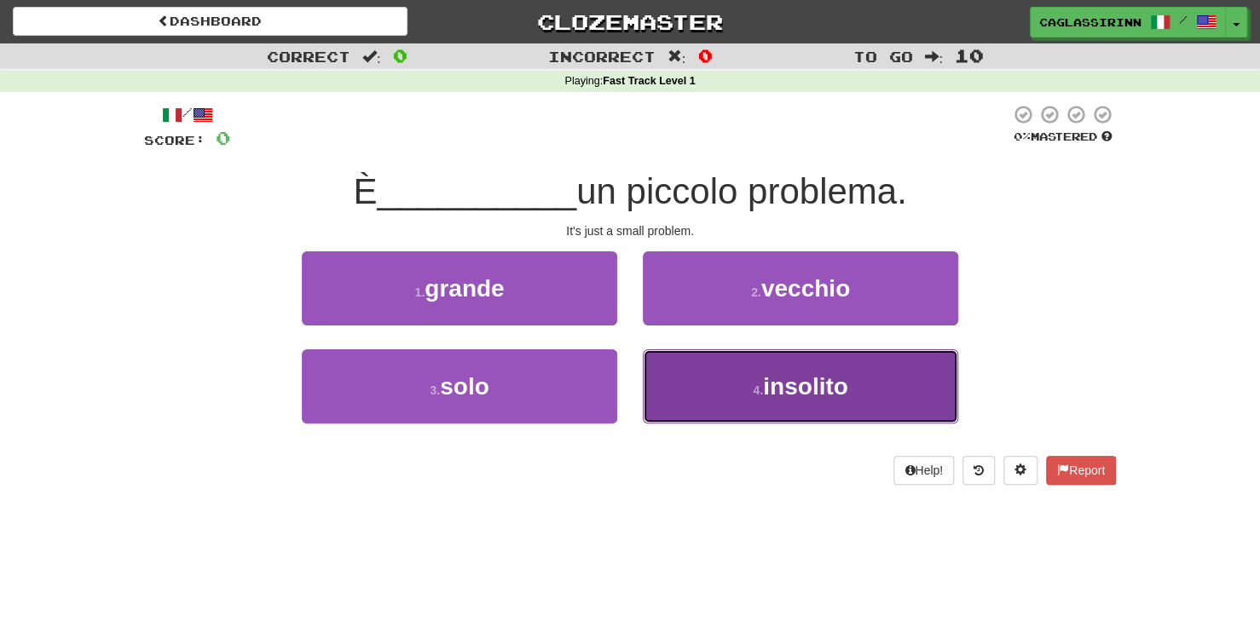
click at [753, 391] on small "4 ." at bounding box center [758, 391] width 10 height 14
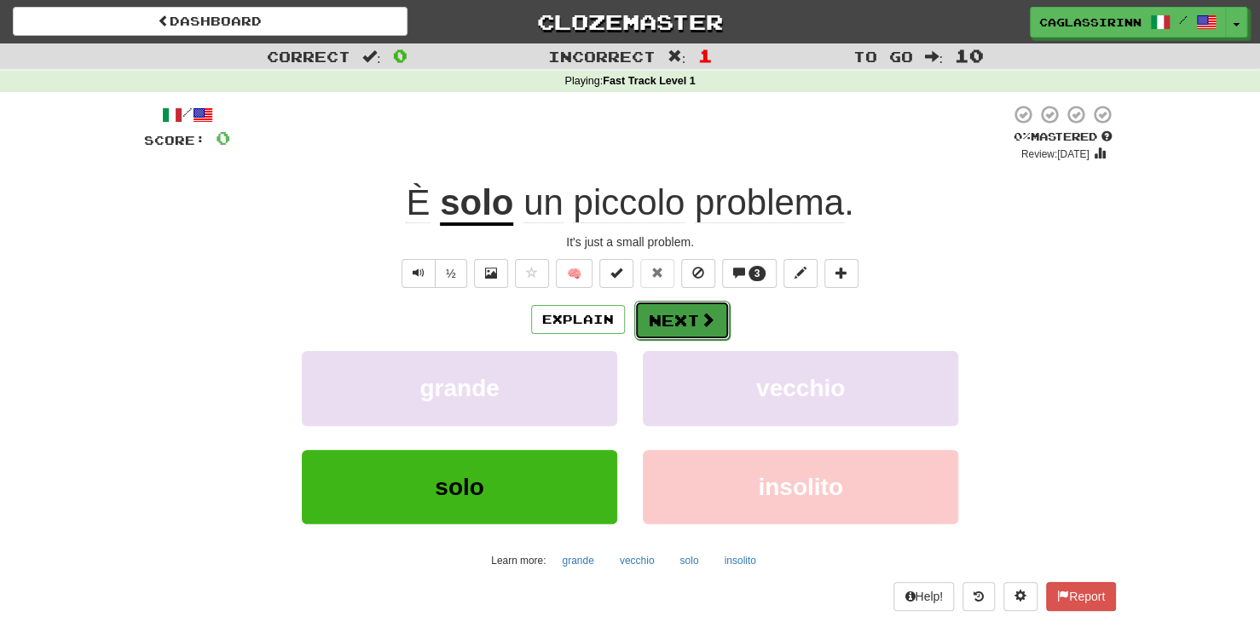
click at [672, 323] on button "Next" at bounding box center [681, 320] width 95 height 39
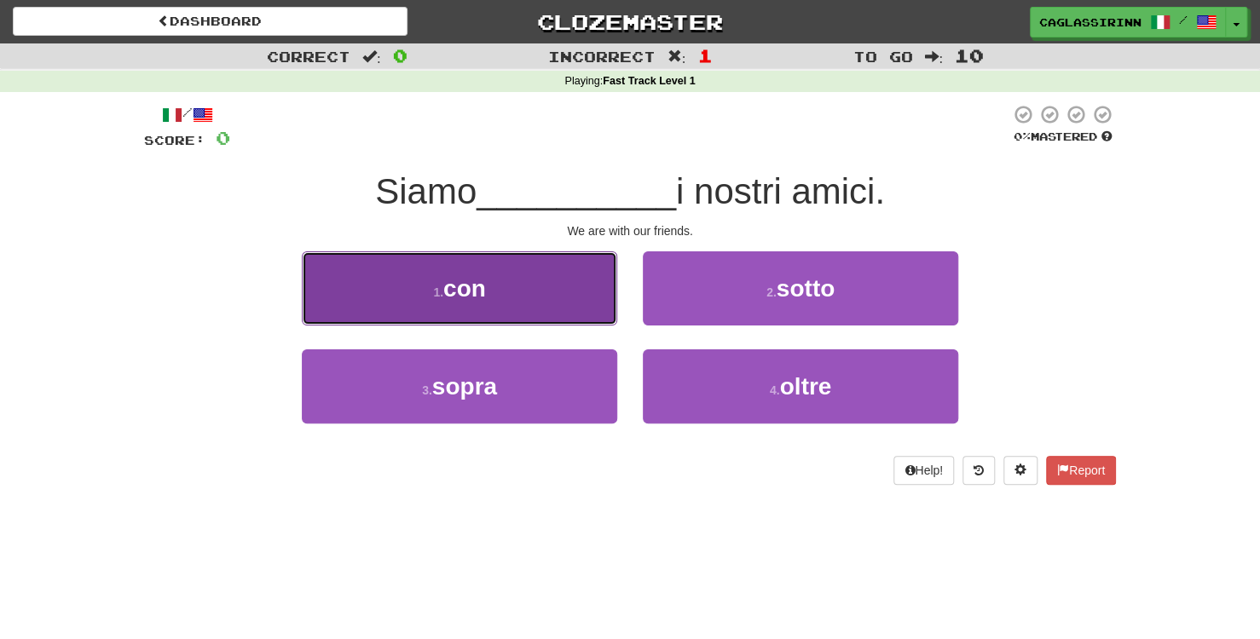
click at [534, 288] on button "1 . con" at bounding box center [459, 288] width 315 height 74
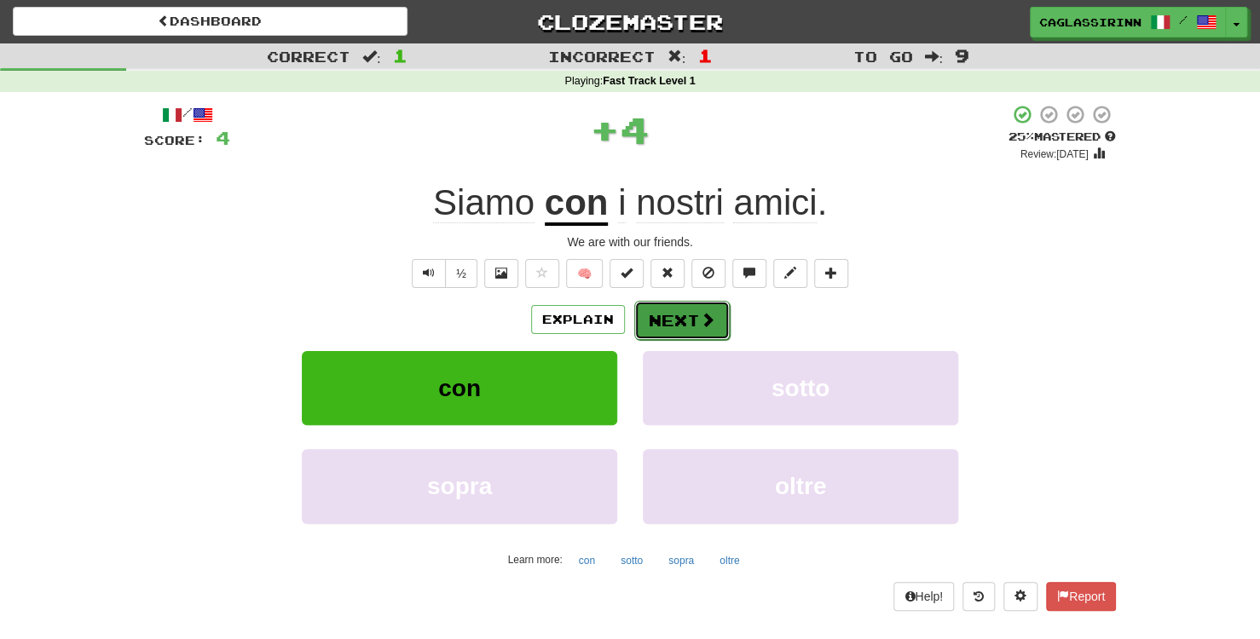
click at [673, 328] on button "Next" at bounding box center [681, 320] width 95 height 39
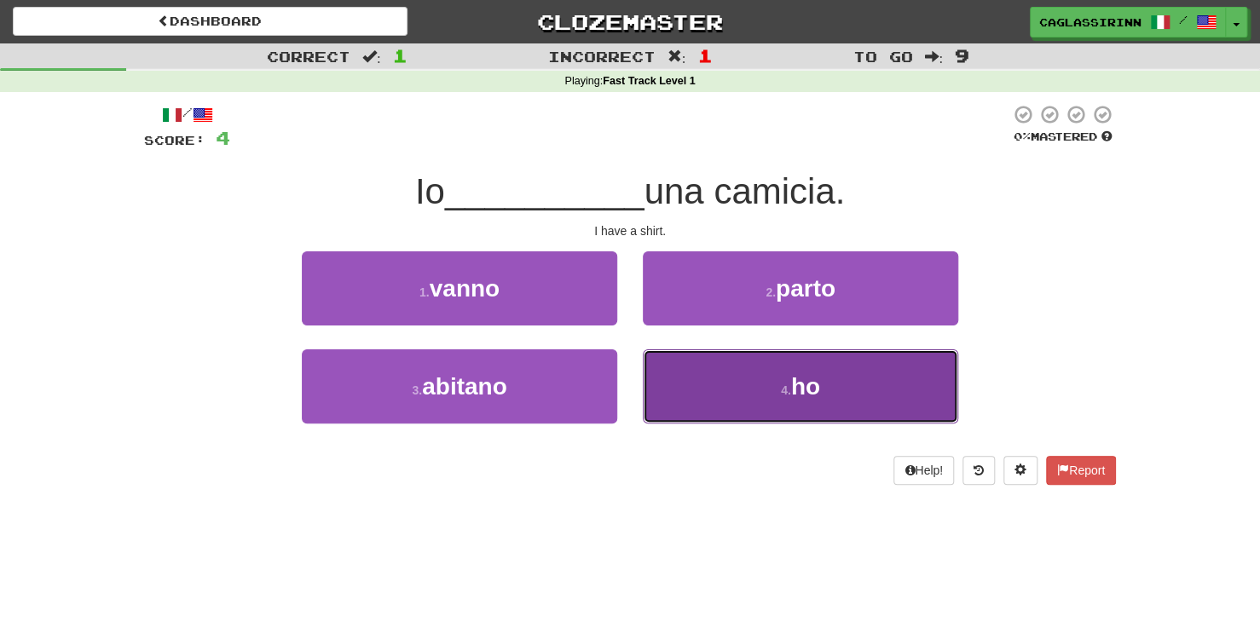
click at [672, 376] on button "4 . ho" at bounding box center [800, 386] width 315 height 74
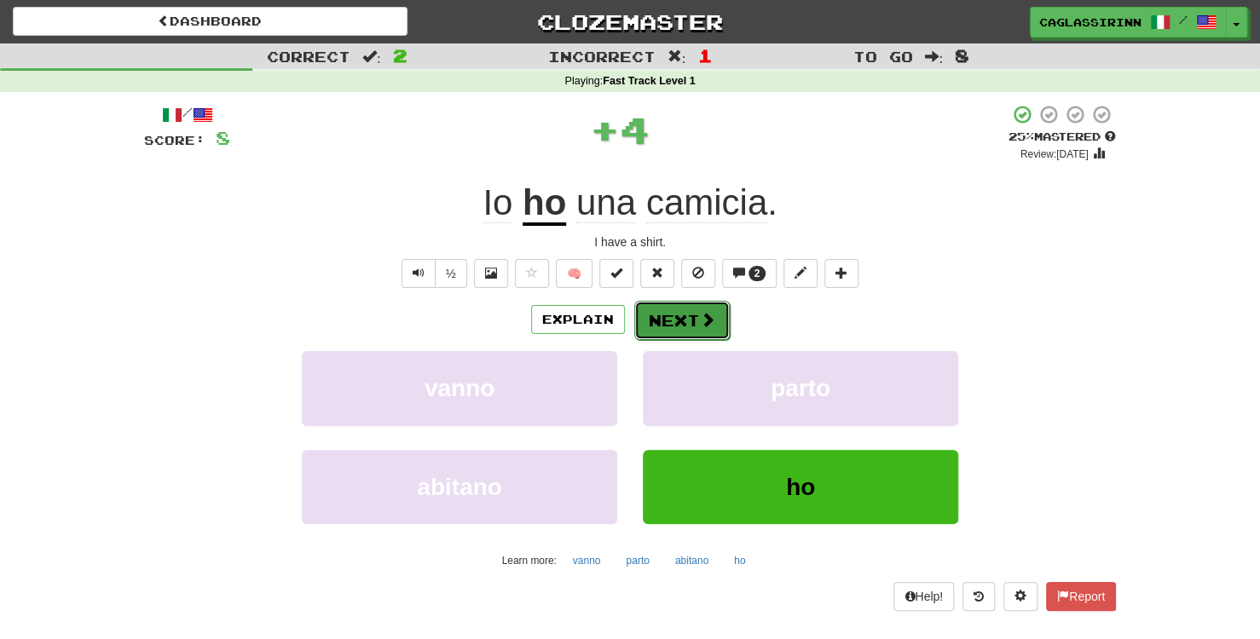
click at [662, 329] on button "Next" at bounding box center [681, 320] width 95 height 39
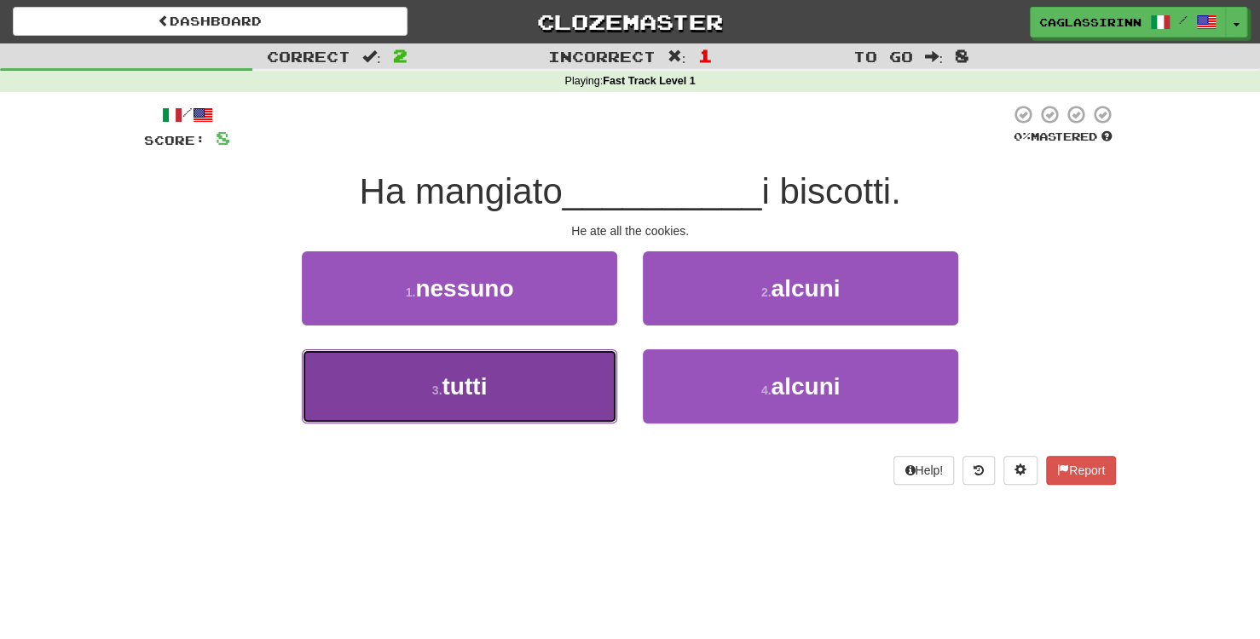
click at [563, 384] on button "3 . tutti" at bounding box center [459, 386] width 315 height 74
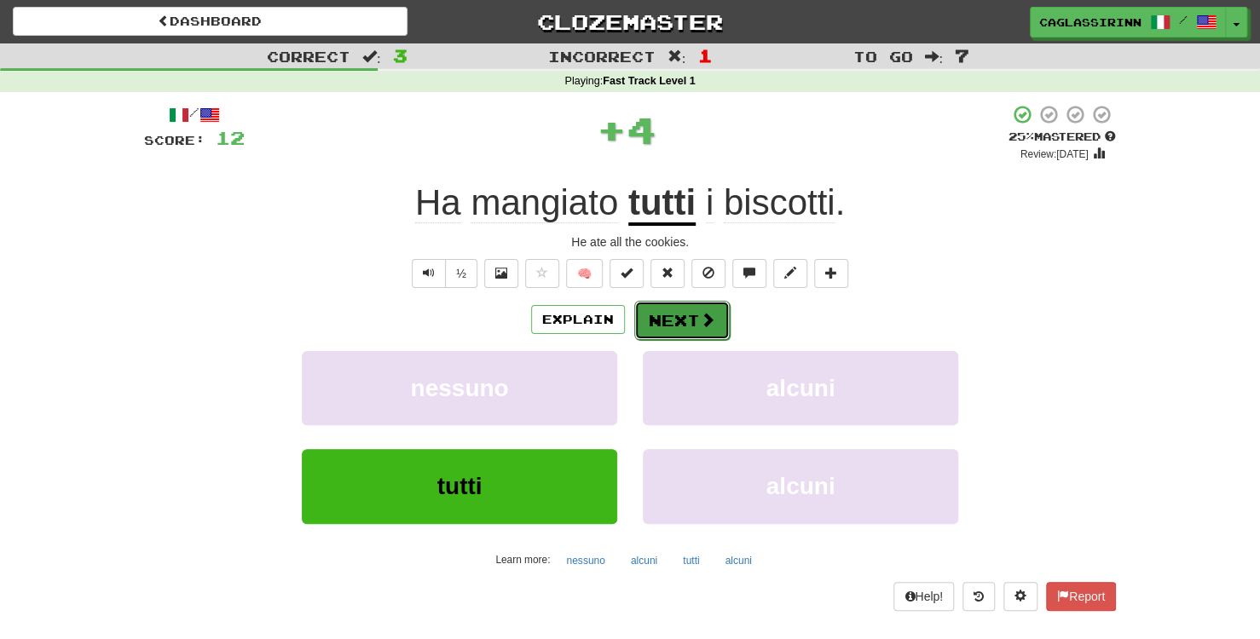
click at [667, 316] on button "Next" at bounding box center [681, 320] width 95 height 39
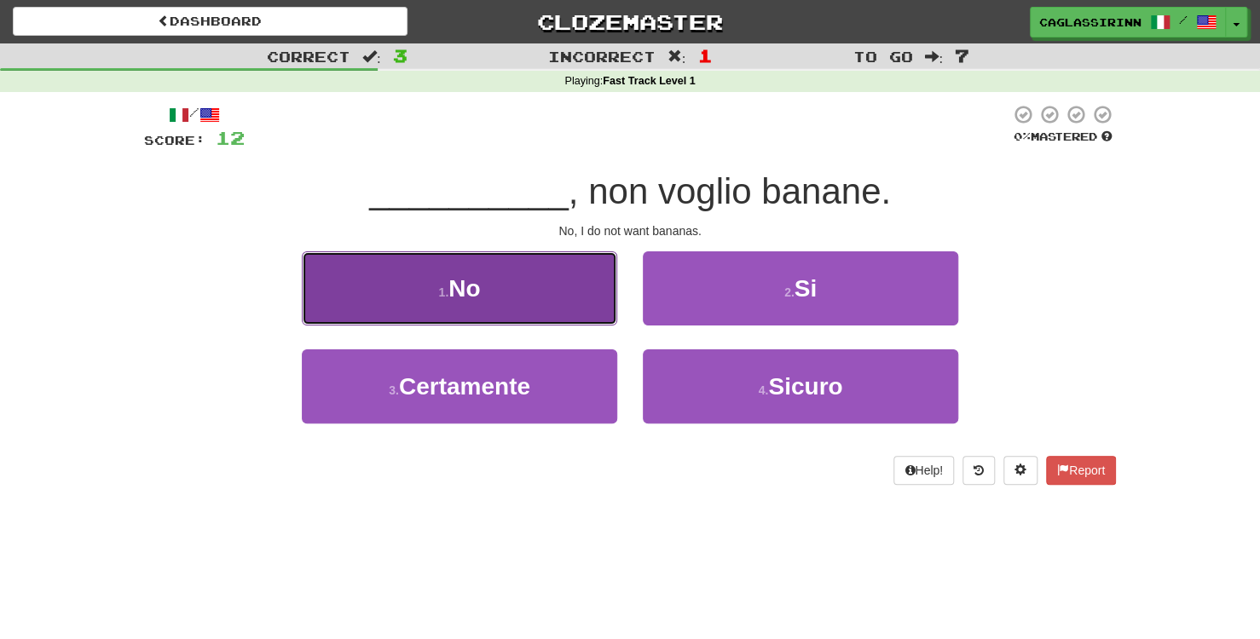
click at [598, 297] on button "1 . No" at bounding box center [459, 288] width 315 height 74
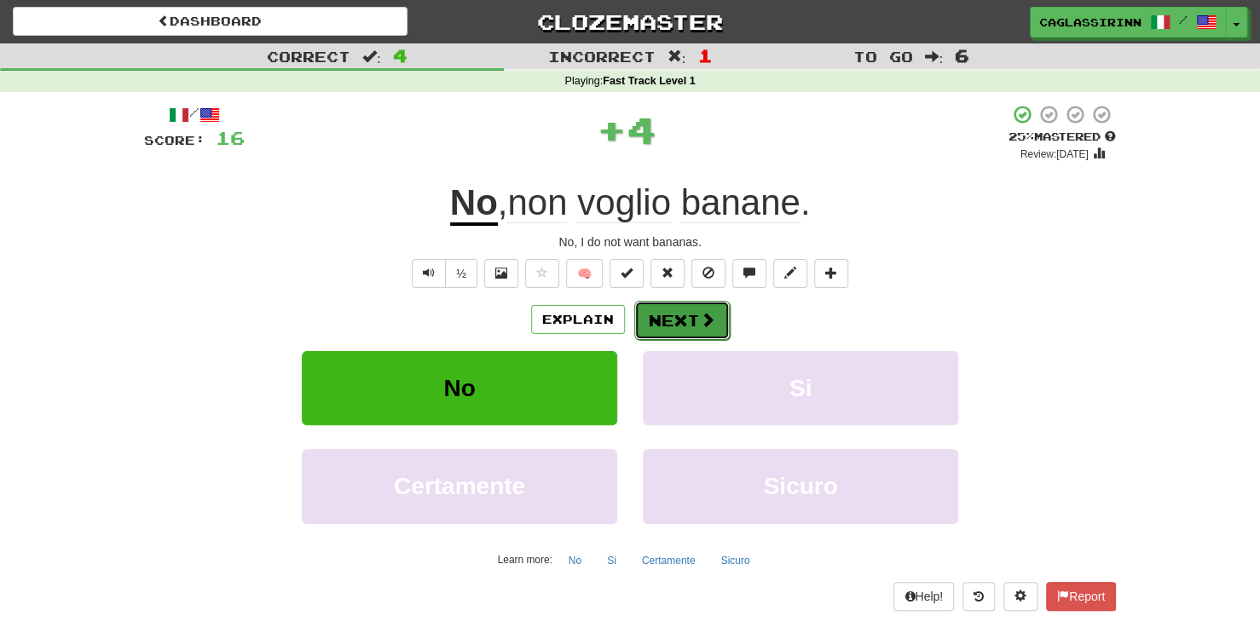
click at [683, 322] on button "Next" at bounding box center [681, 320] width 95 height 39
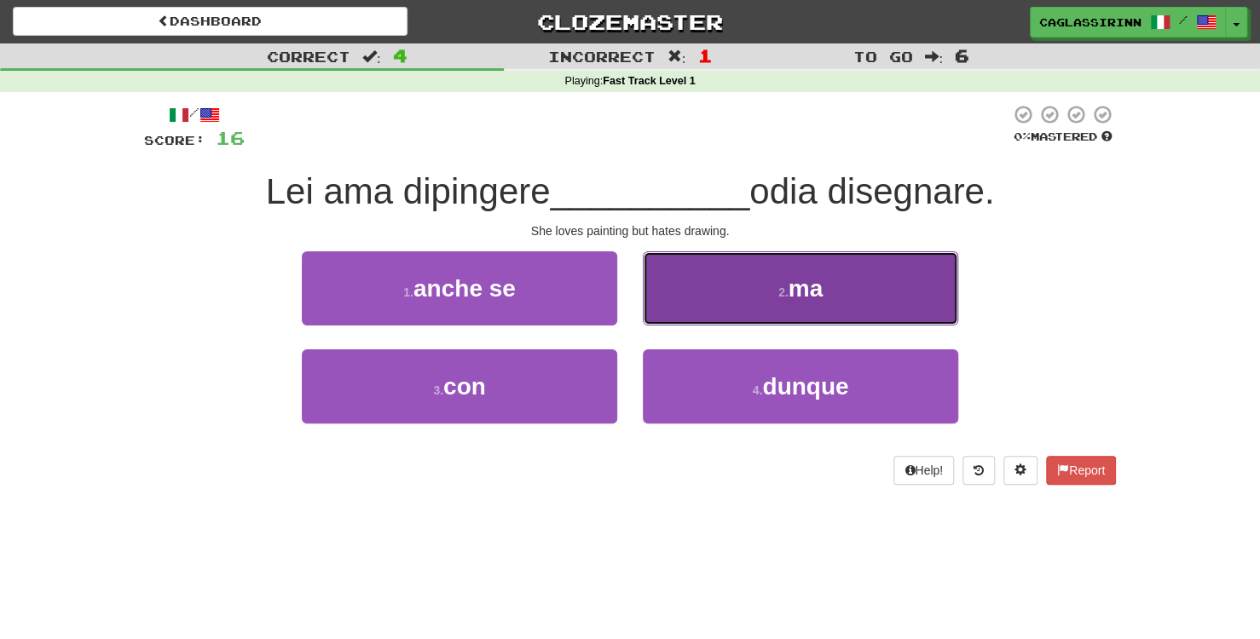
click at [696, 304] on button "2 . ma" at bounding box center [800, 288] width 315 height 74
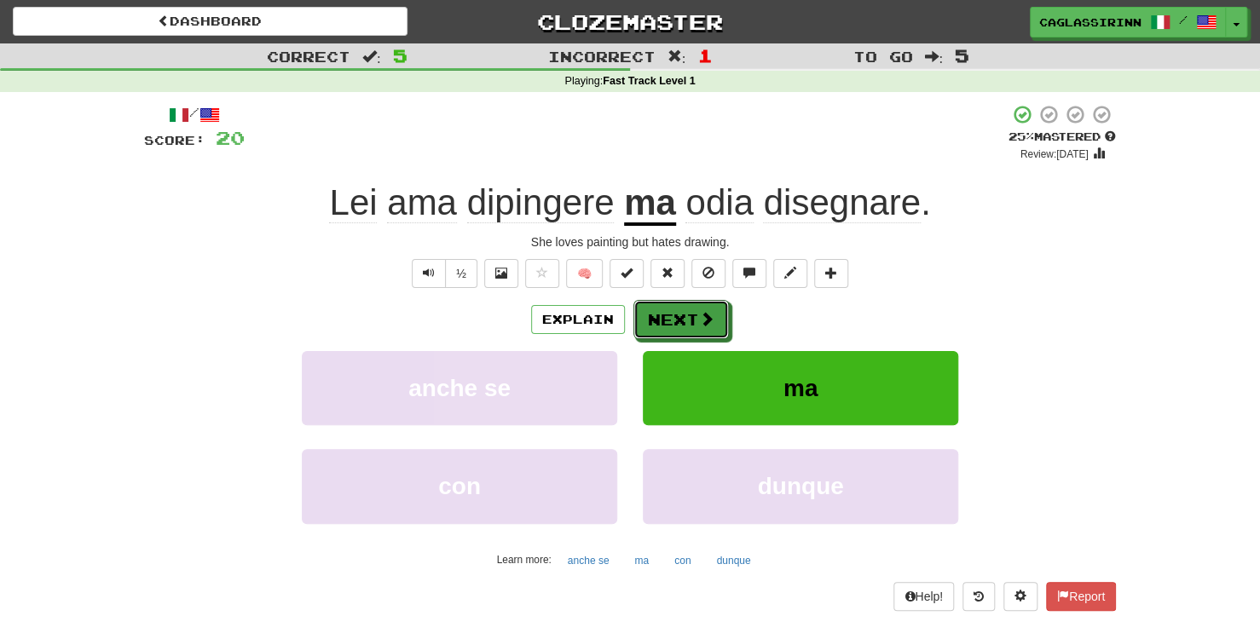
click at [696, 304] on button "Next" at bounding box center [680, 319] width 95 height 39
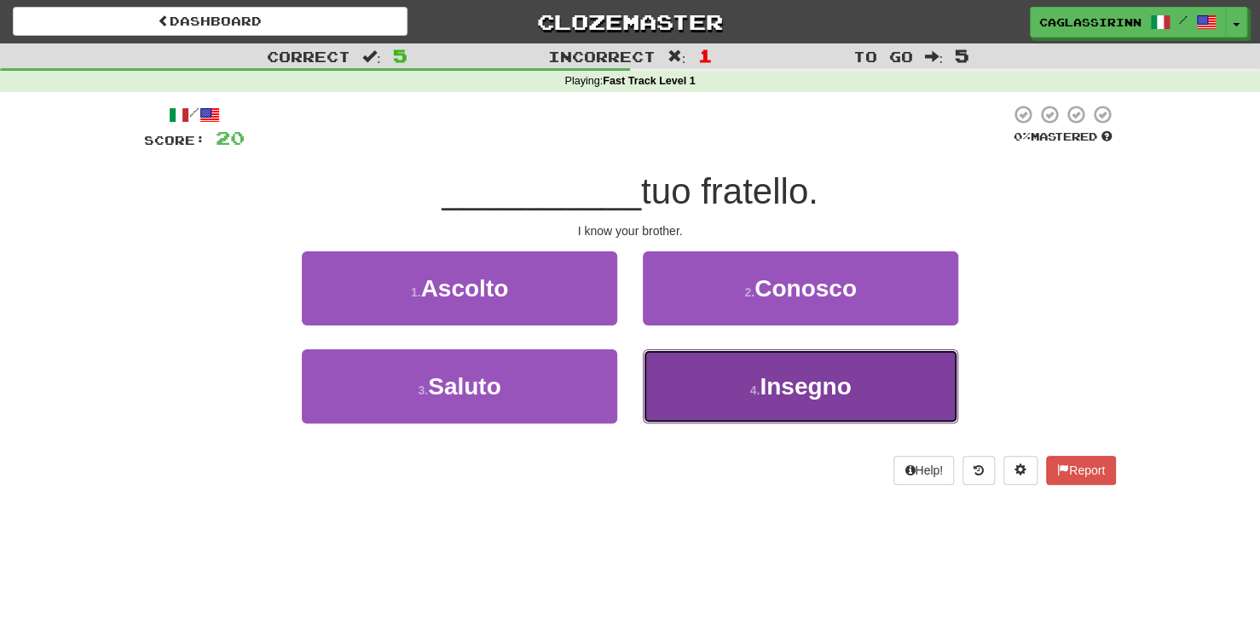
click at [726, 394] on button "4 . Insegno" at bounding box center [800, 386] width 315 height 74
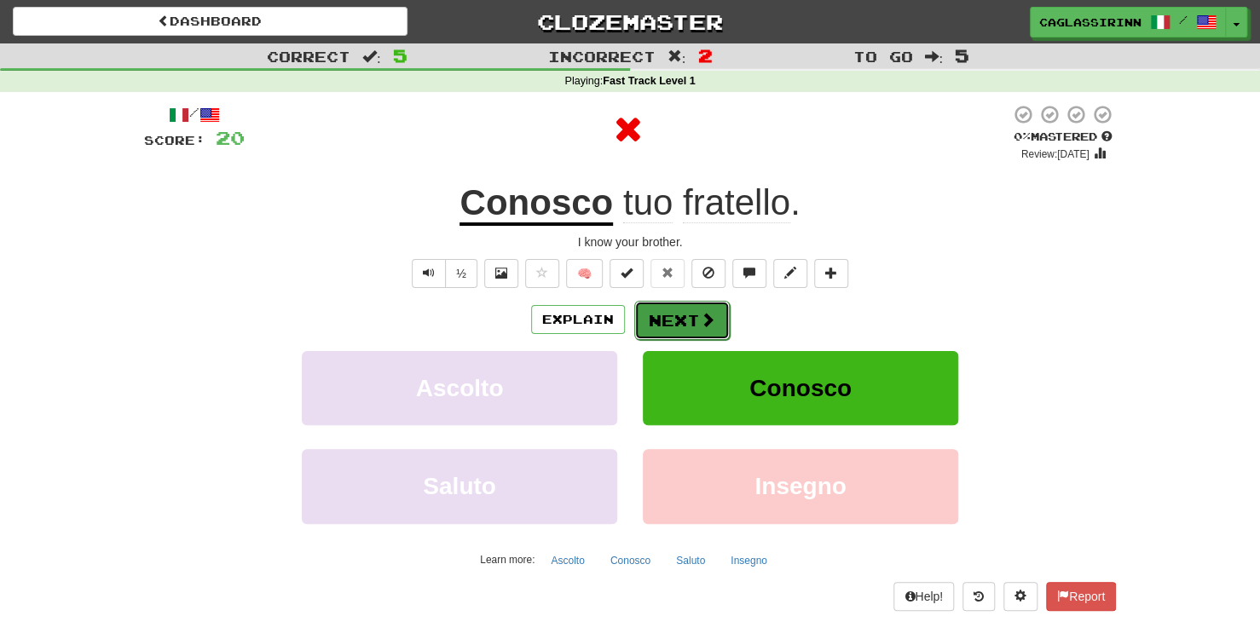
click at [700, 326] on span at bounding box center [707, 319] width 15 height 15
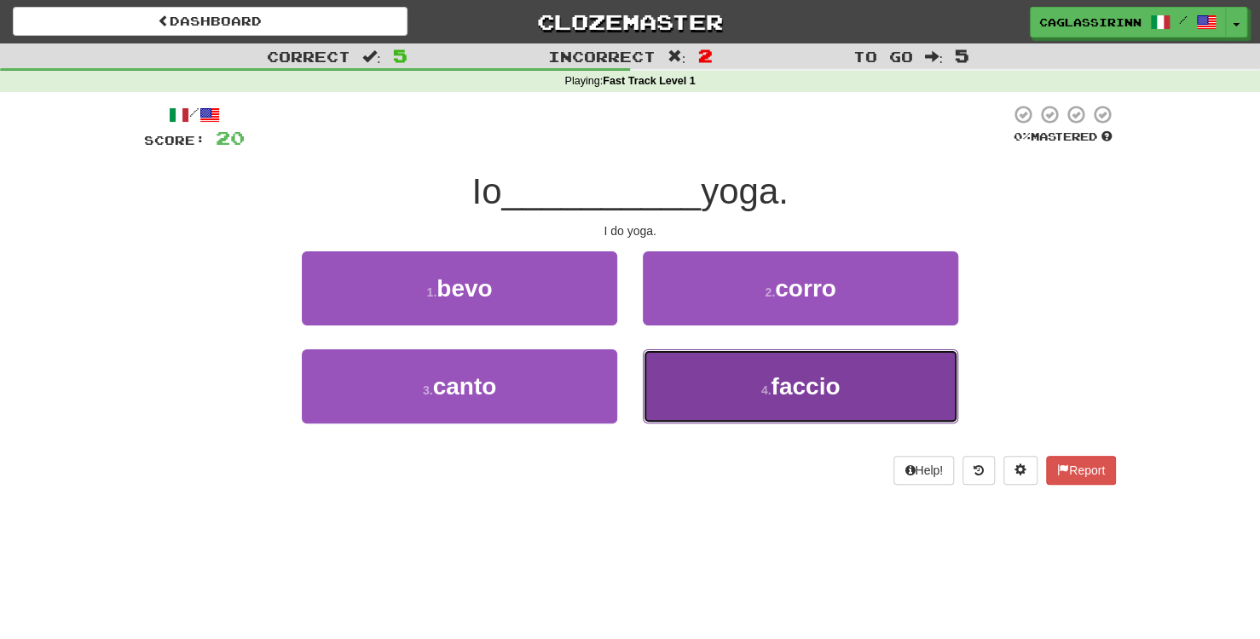
click at [754, 371] on button "4 . faccio" at bounding box center [800, 386] width 315 height 74
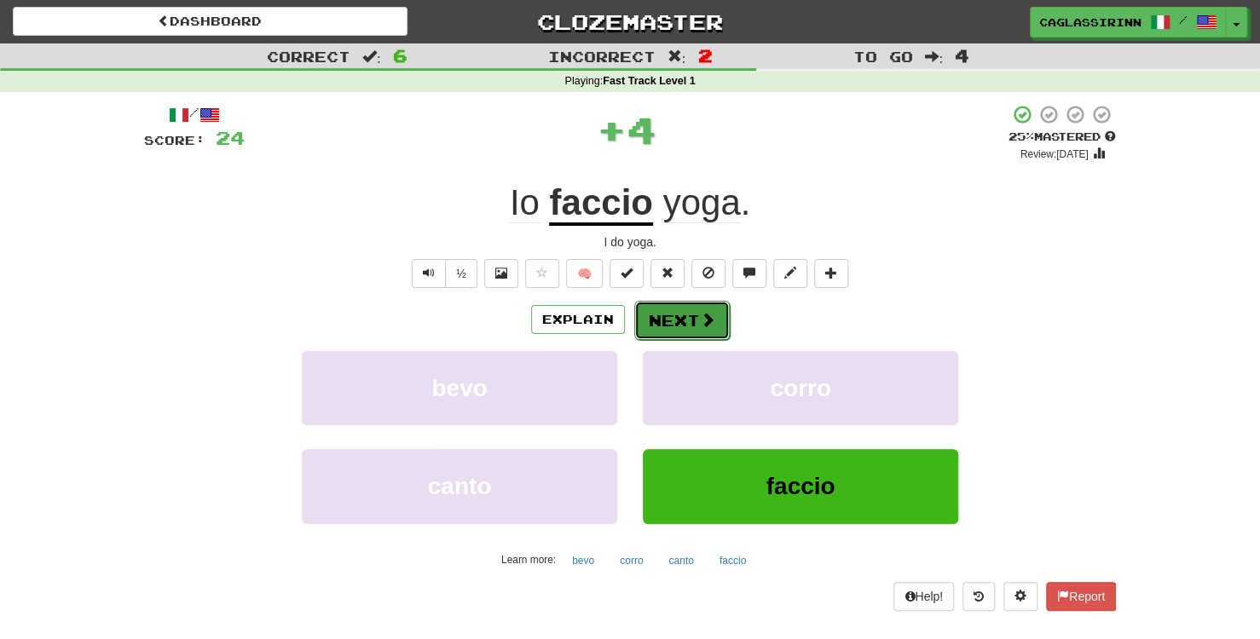
click at [682, 319] on button "Next" at bounding box center [681, 320] width 95 height 39
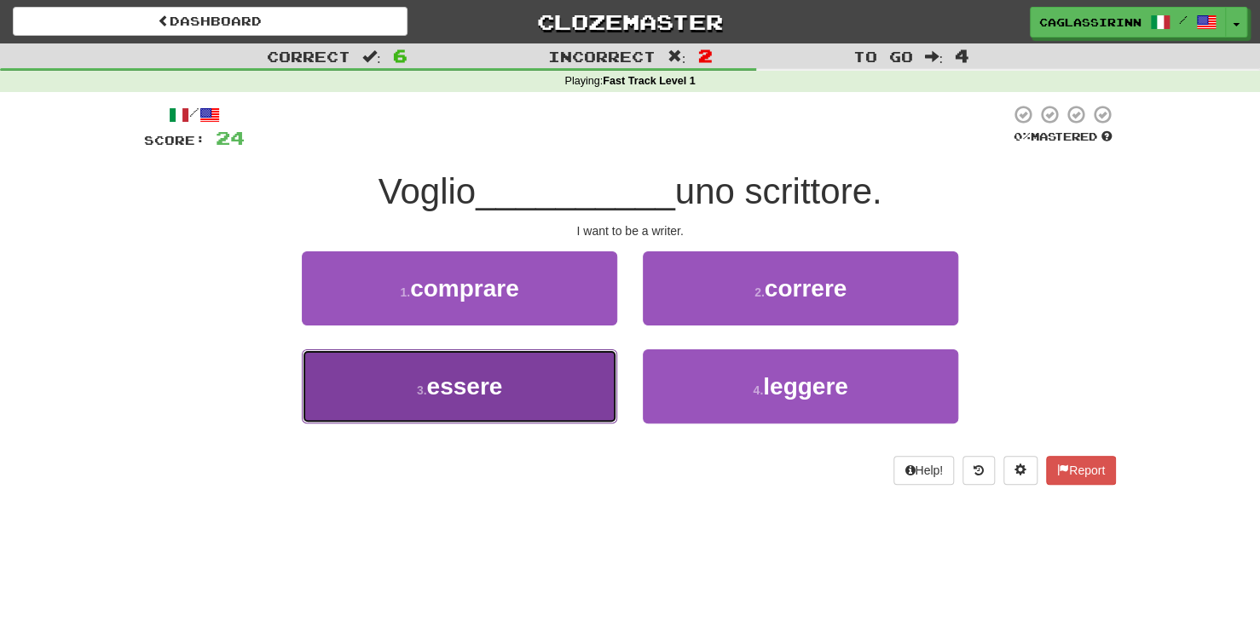
click at [505, 391] on button "3 . essere" at bounding box center [459, 386] width 315 height 74
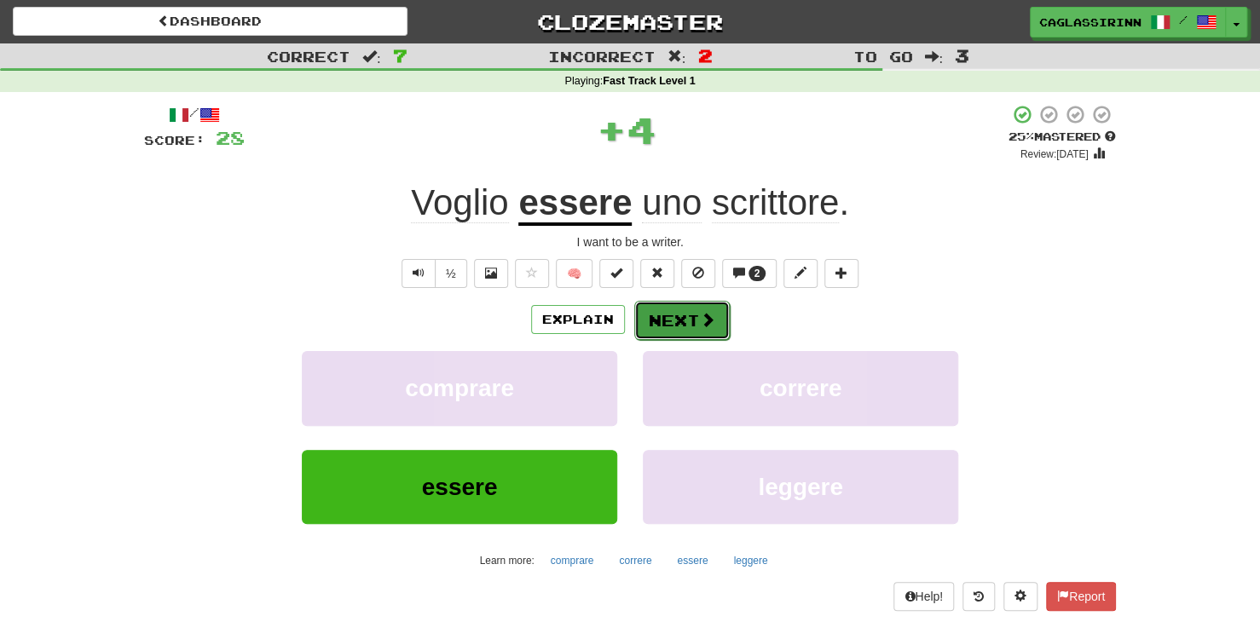
click at [700, 321] on span at bounding box center [707, 319] width 15 height 15
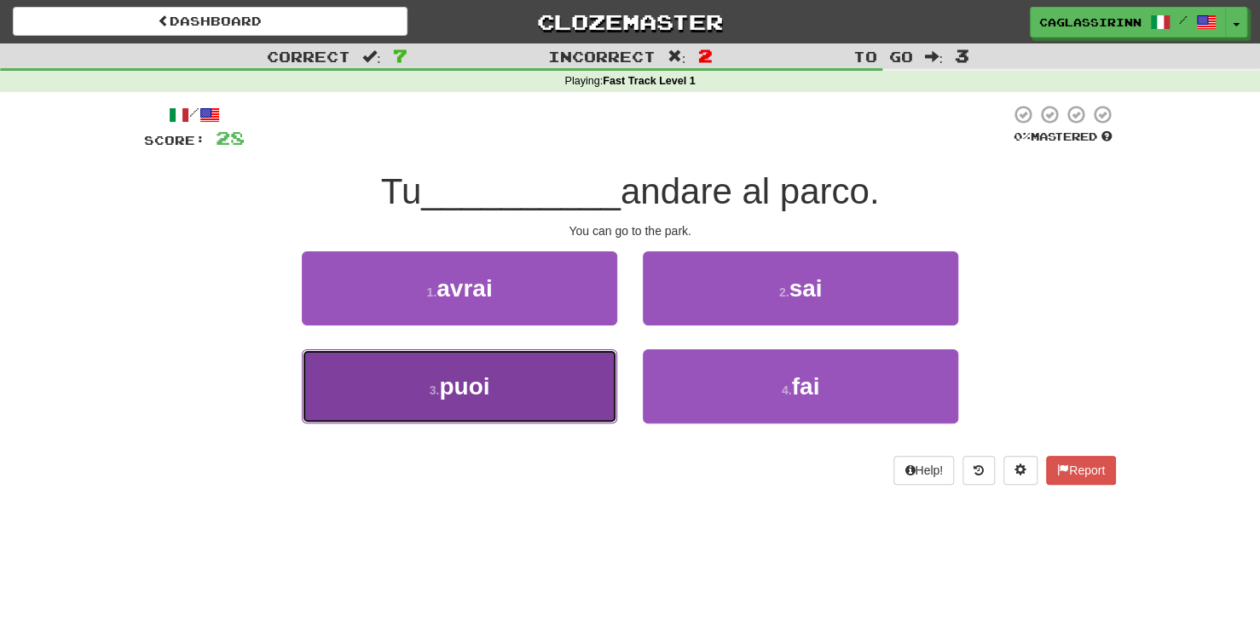
click at [527, 370] on button "3 . puoi" at bounding box center [459, 386] width 315 height 74
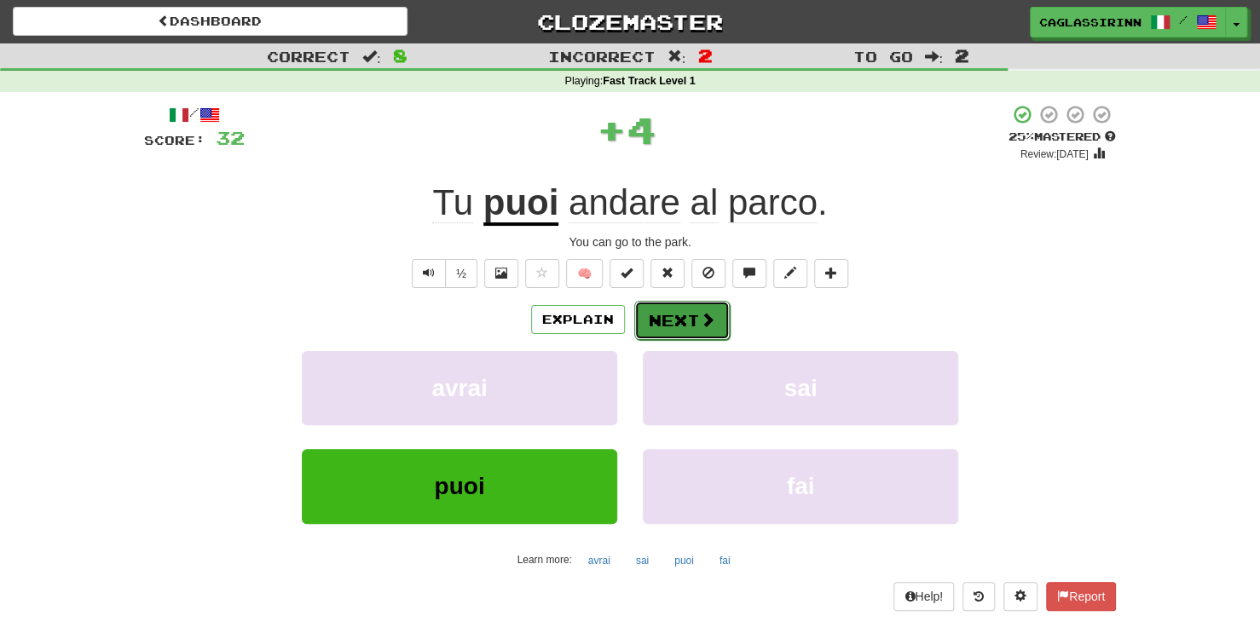
click at [700, 320] on span at bounding box center [707, 319] width 15 height 15
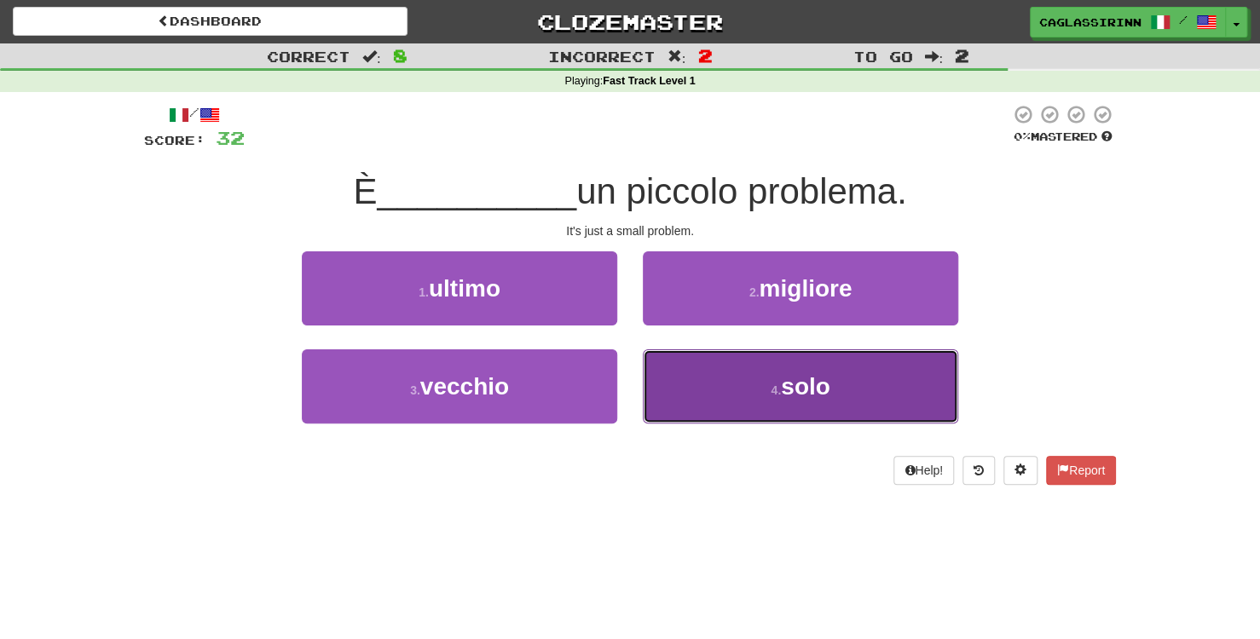
click at [766, 410] on button "4 . solo" at bounding box center [800, 386] width 315 height 74
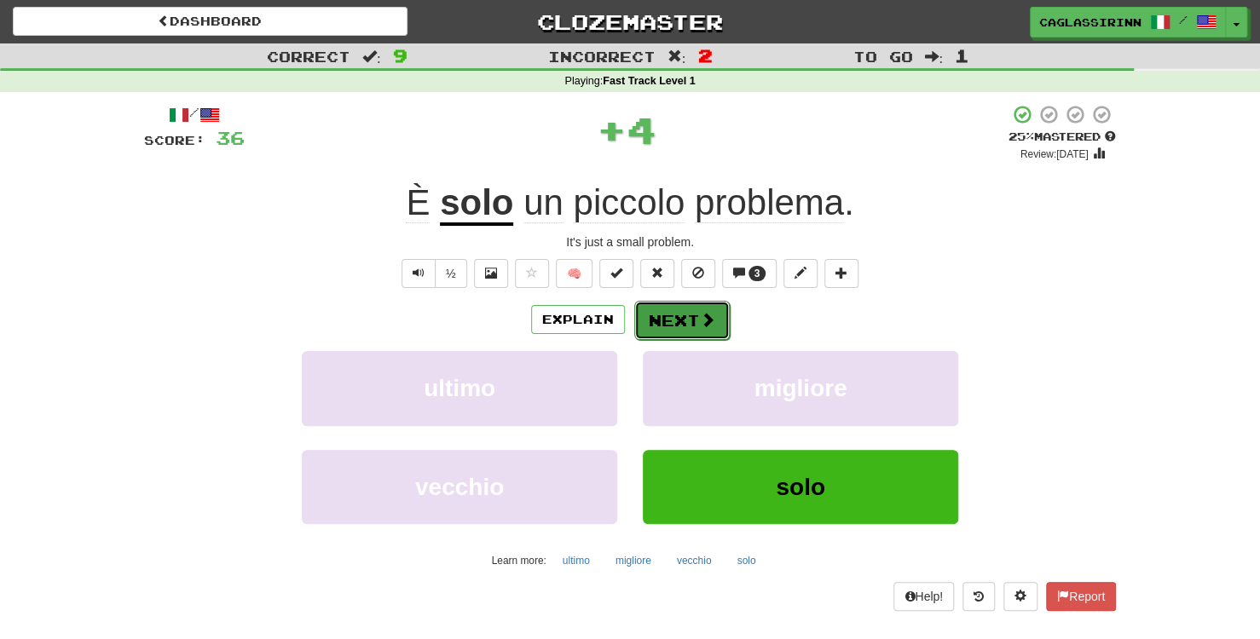
click at [655, 322] on button "Next" at bounding box center [681, 320] width 95 height 39
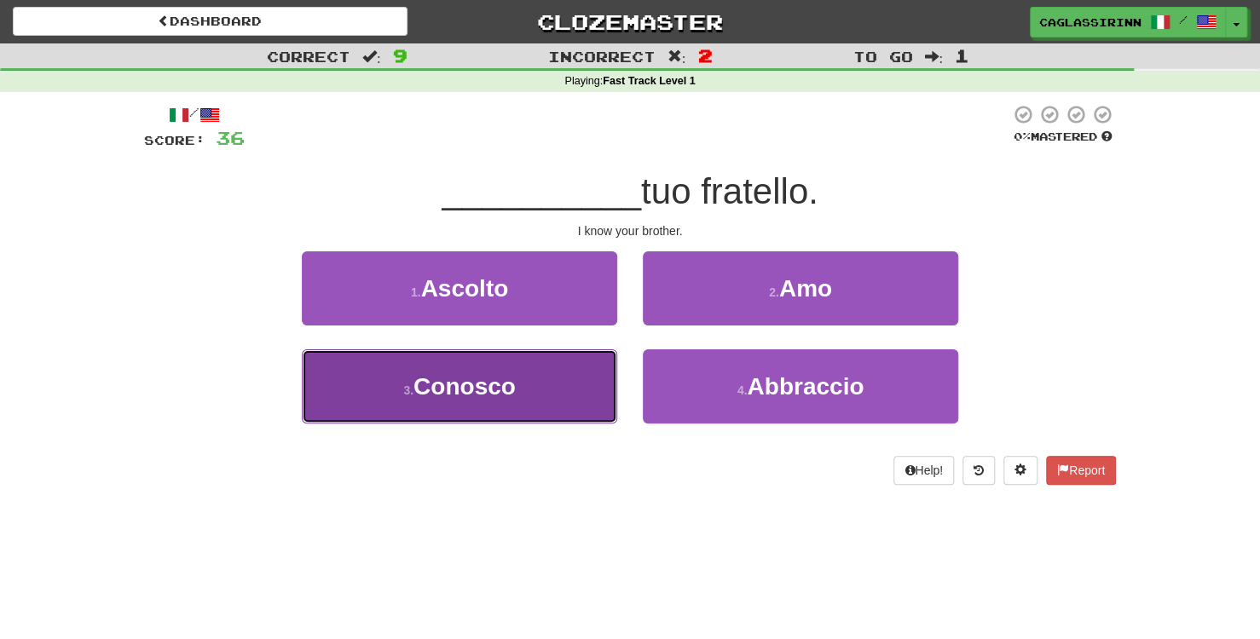
click at [546, 386] on button "3 . Conosco" at bounding box center [459, 386] width 315 height 74
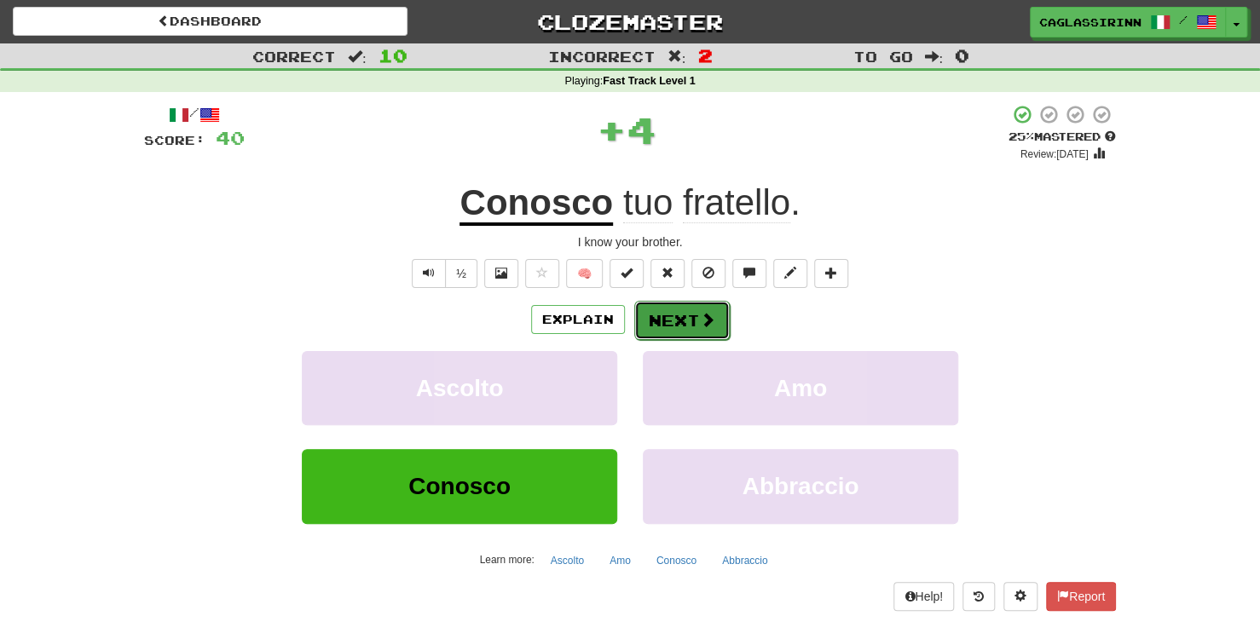
click at [706, 321] on span at bounding box center [707, 319] width 15 height 15
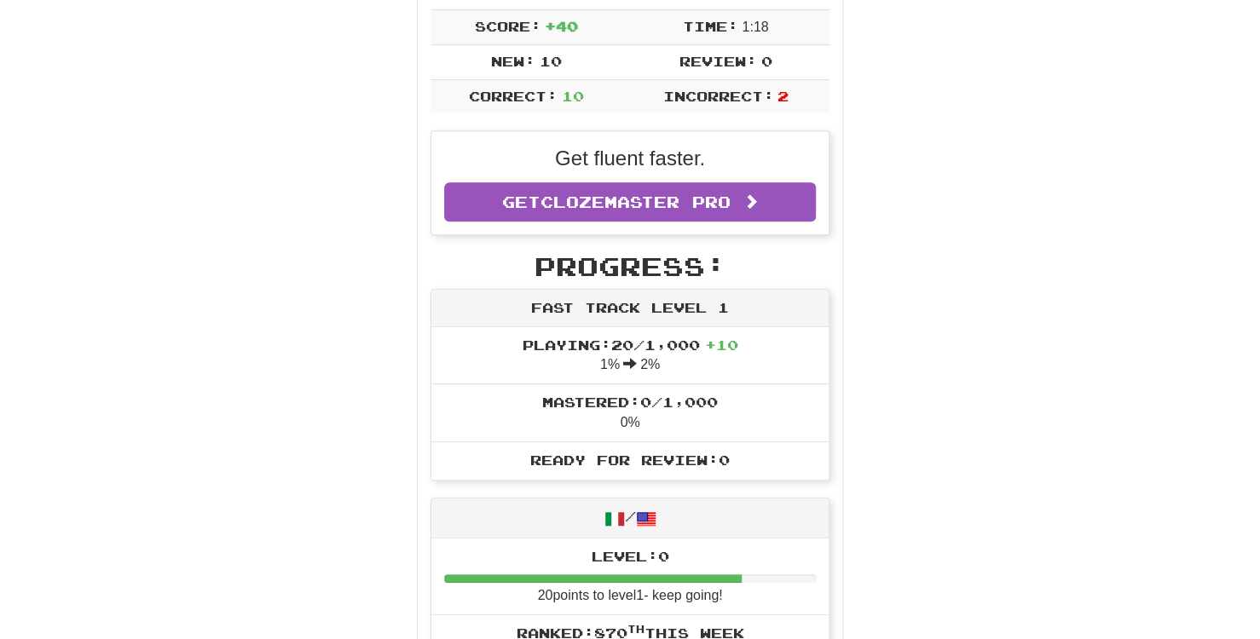
scroll to position [341, 0]
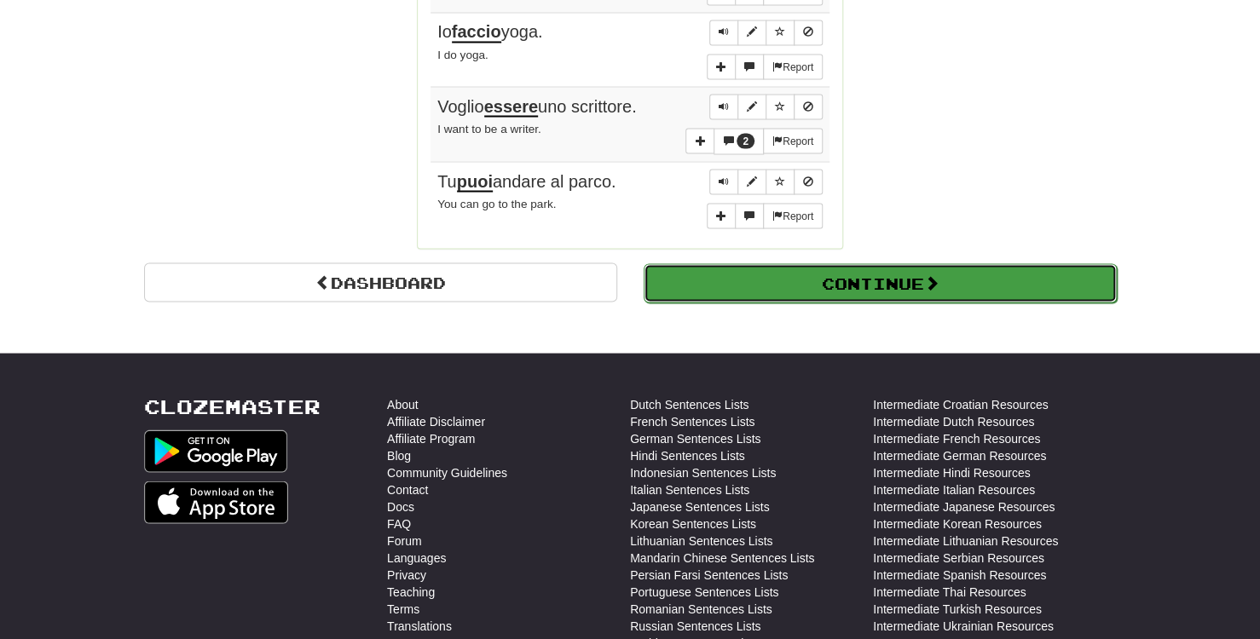
click at [882, 280] on button "Continue" at bounding box center [880, 282] width 473 height 39
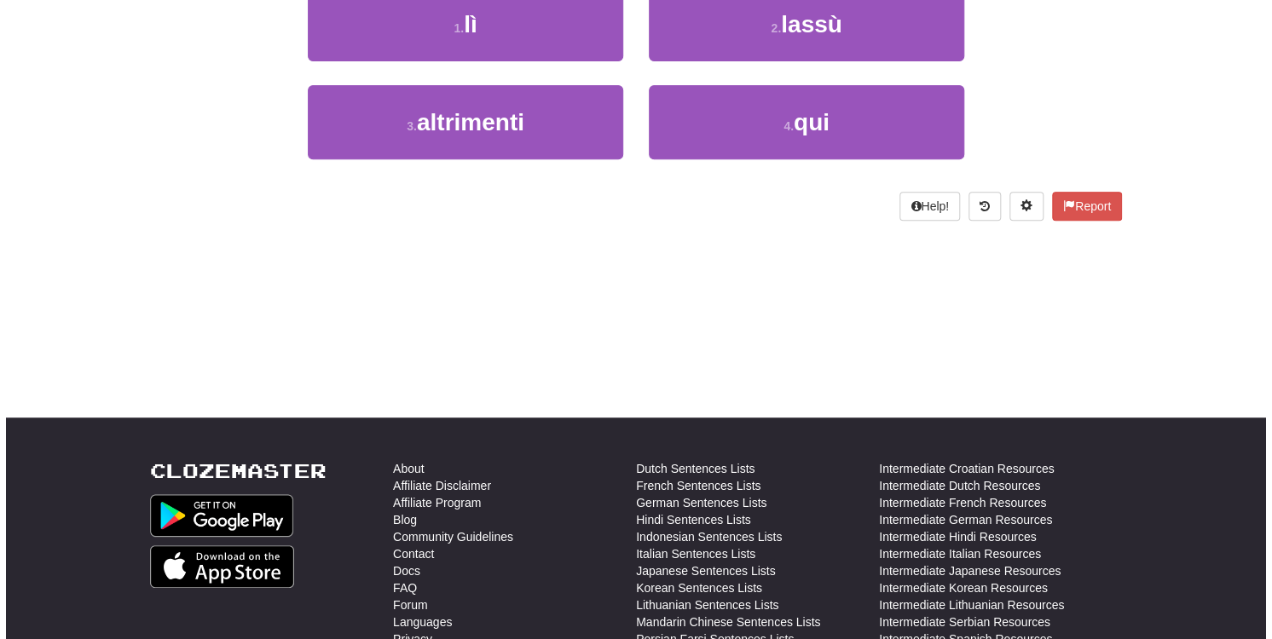
scroll to position [0, 0]
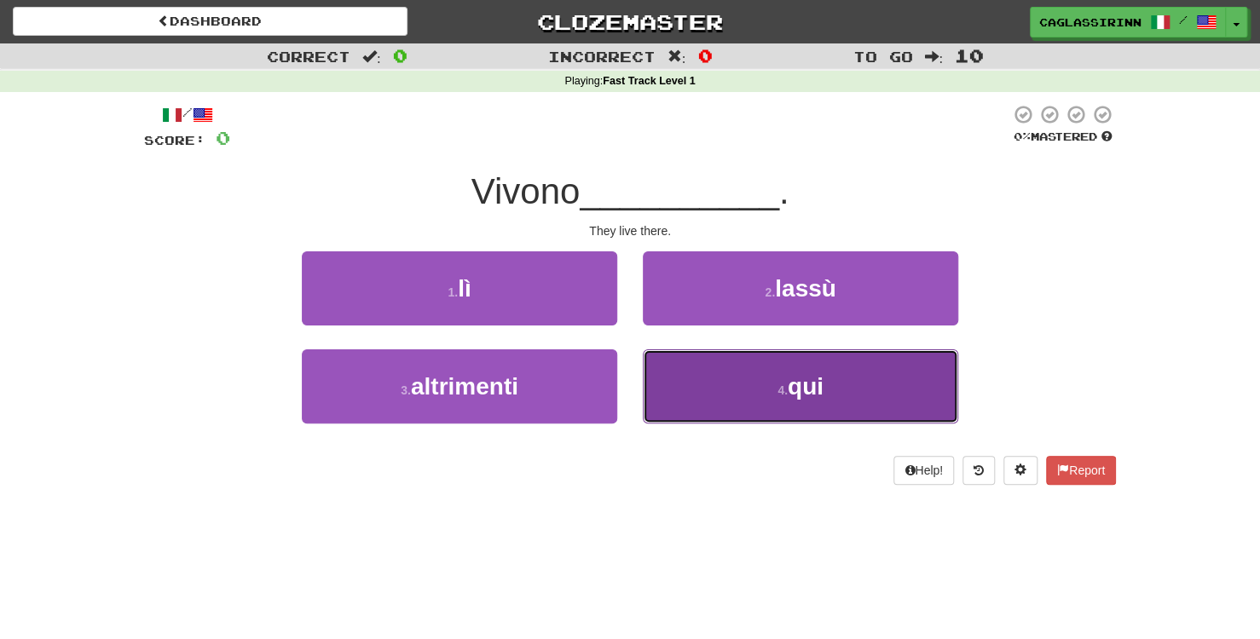
click at [788, 367] on button "4 . qui" at bounding box center [800, 386] width 315 height 74
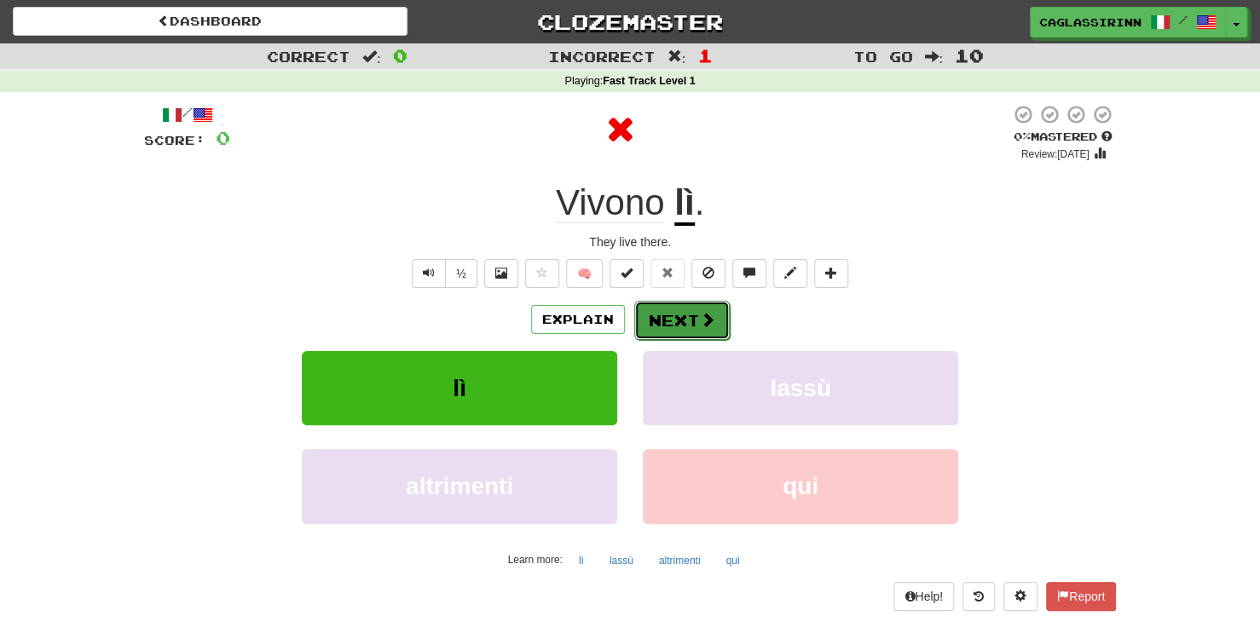
click at [688, 318] on button "Next" at bounding box center [681, 320] width 95 height 39
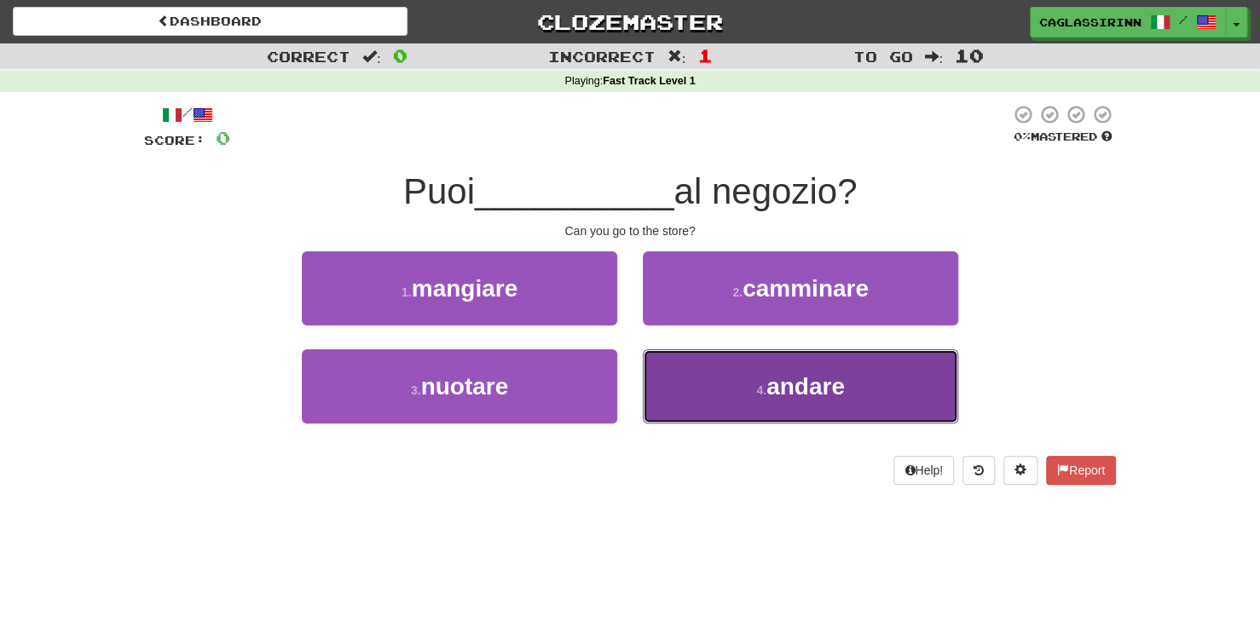
click at [736, 394] on button "4 . andare" at bounding box center [800, 386] width 315 height 74
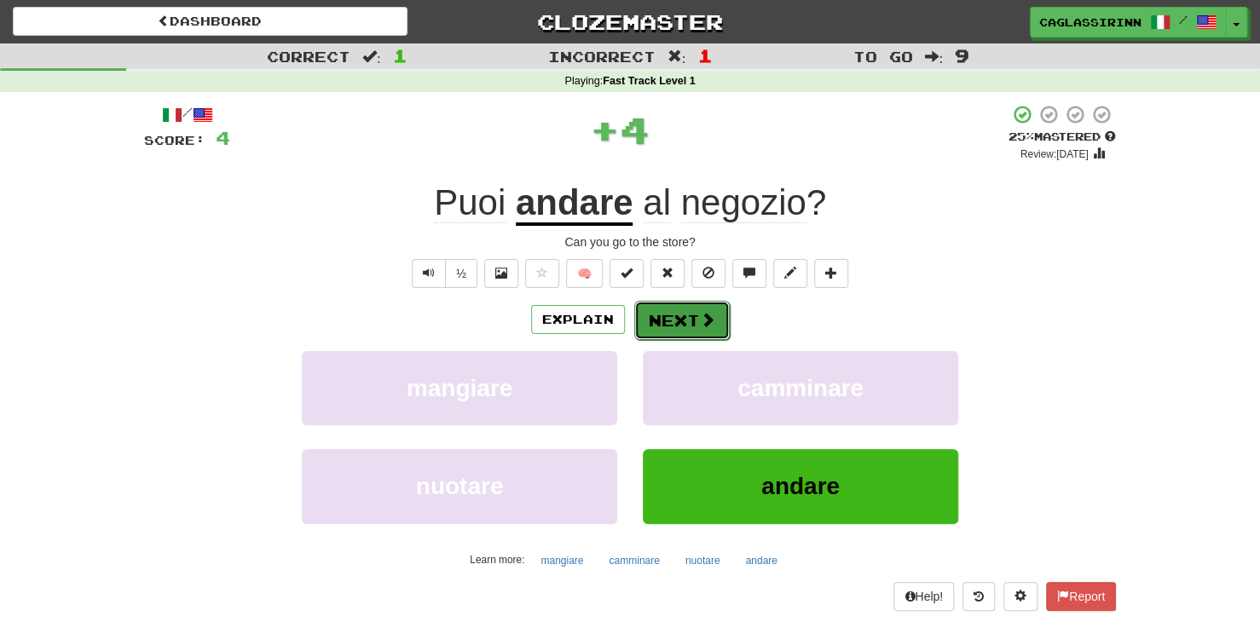
click at [650, 319] on button "Next" at bounding box center [681, 320] width 95 height 39
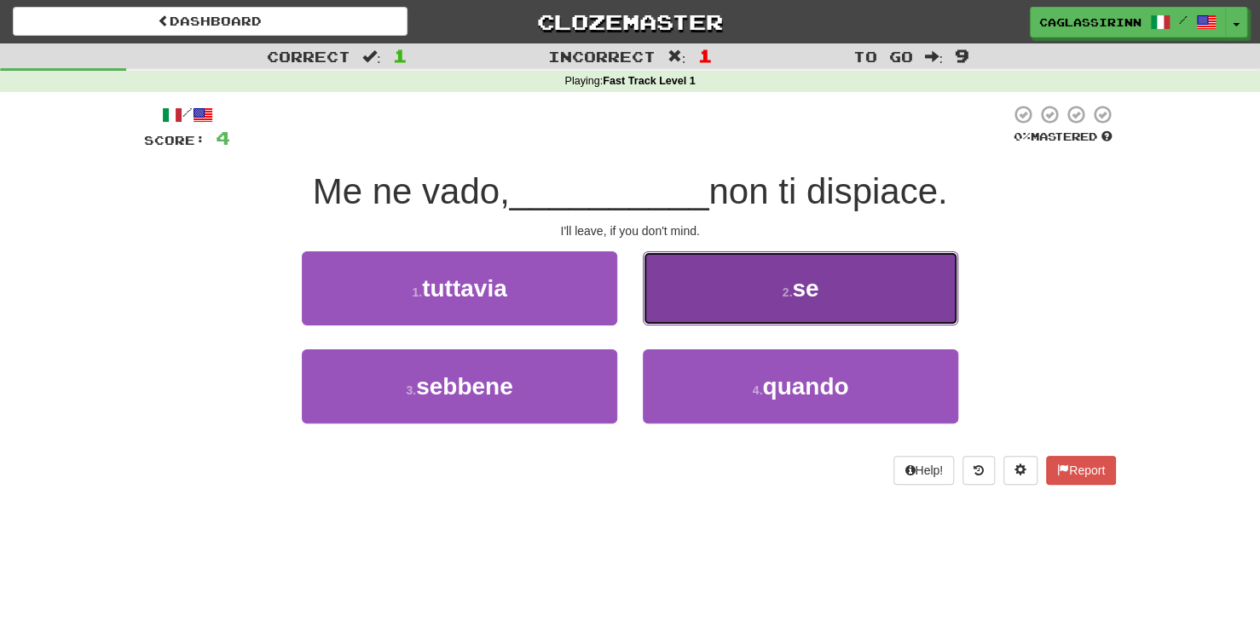
click at [741, 285] on button "2 . se" at bounding box center [800, 288] width 315 height 74
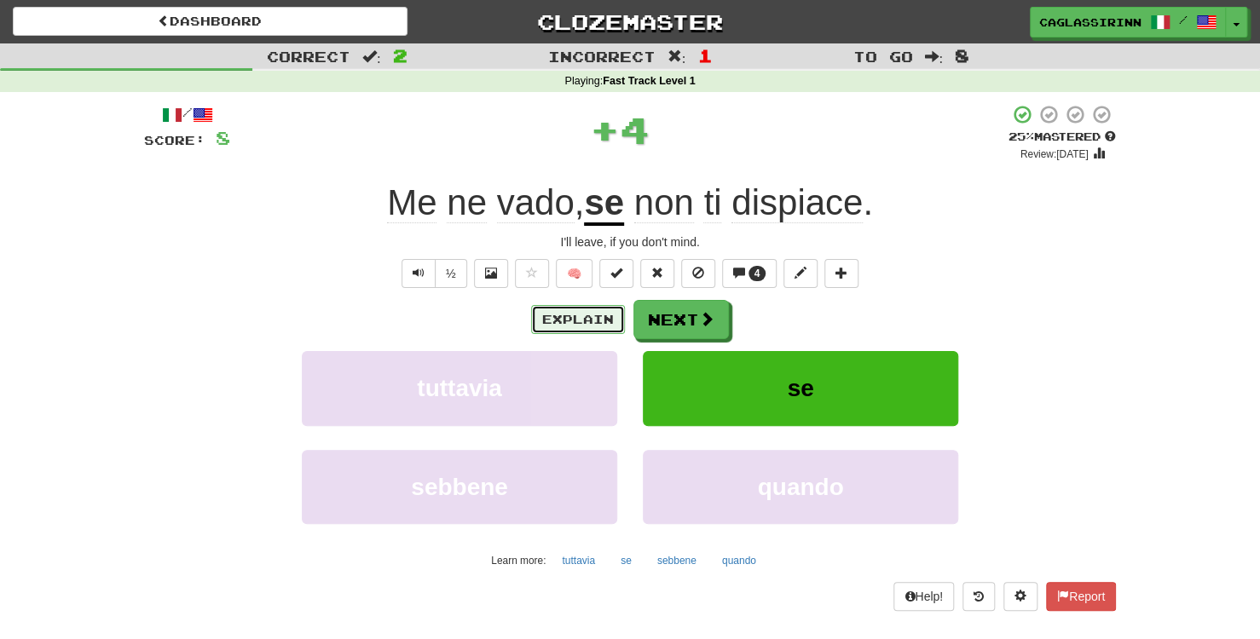
click at [595, 322] on button "Explain" at bounding box center [578, 319] width 94 height 29
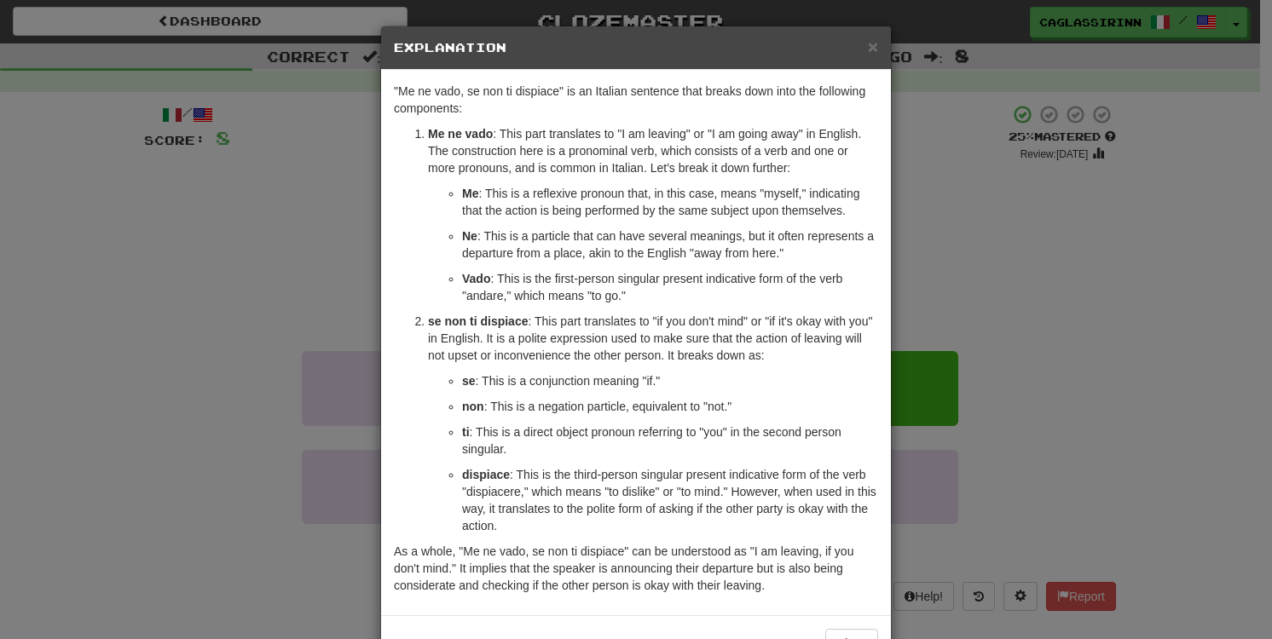
click at [967, 278] on div "× Explanation "Me ne vado, se non ti dispiace" is an Italian sentence that brea…" at bounding box center [636, 319] width 1272 height 639
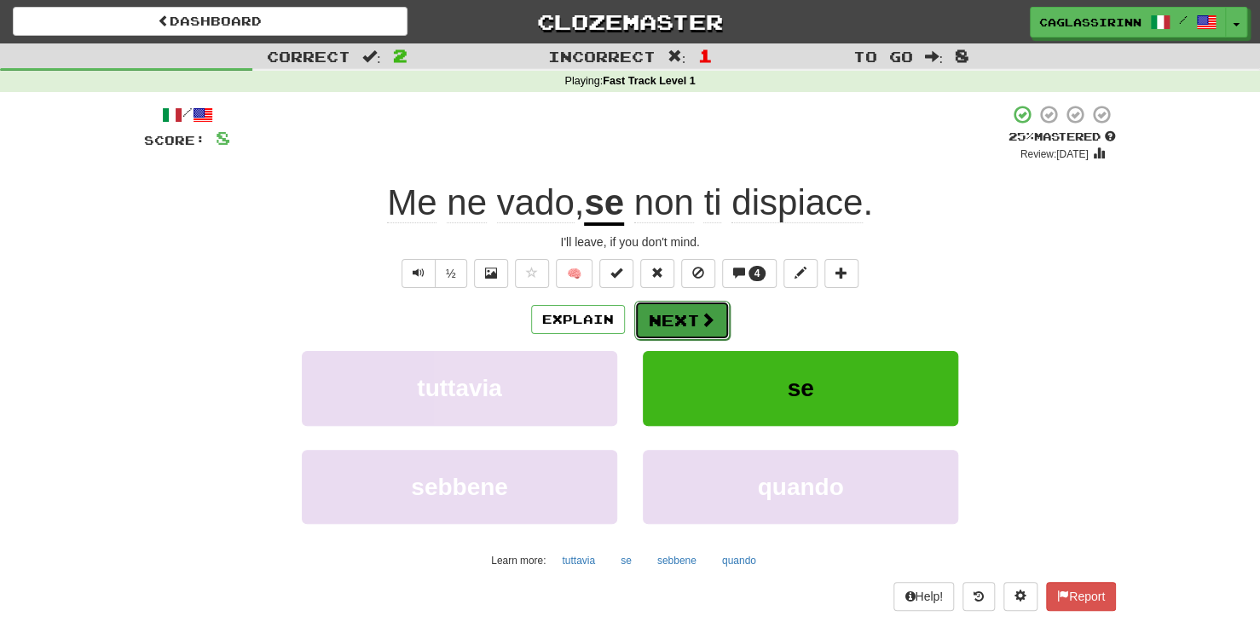
click at [694, 325] on button "Next" at bounding box center [681, 320] width 95 height 39
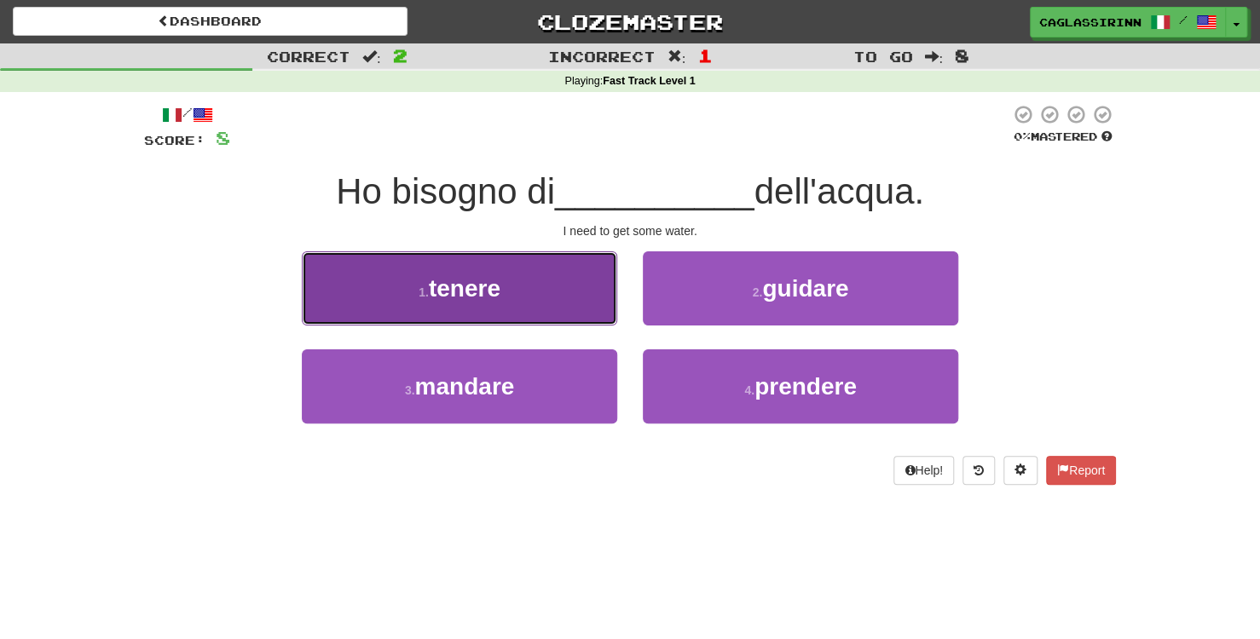
click at [554, 307] on button "1 . tenere" at bounding box center [459, 288] width 315 height 74
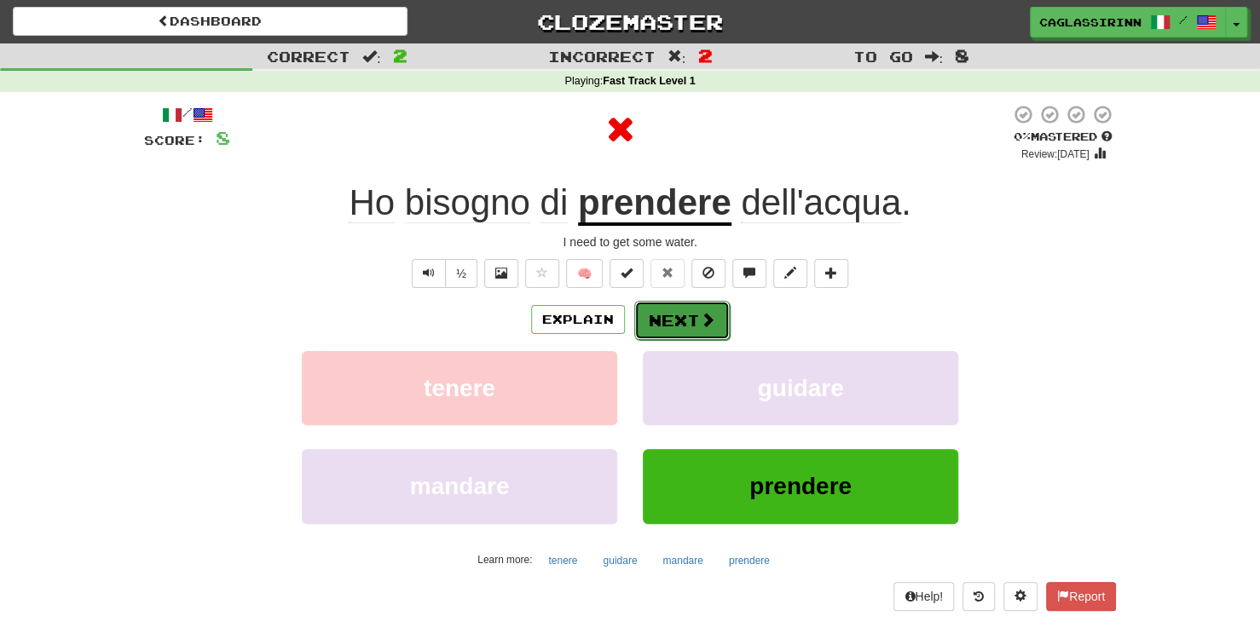
click at [692, 311] on button "Next" at bounding box center [681, 320] width 95 height 39
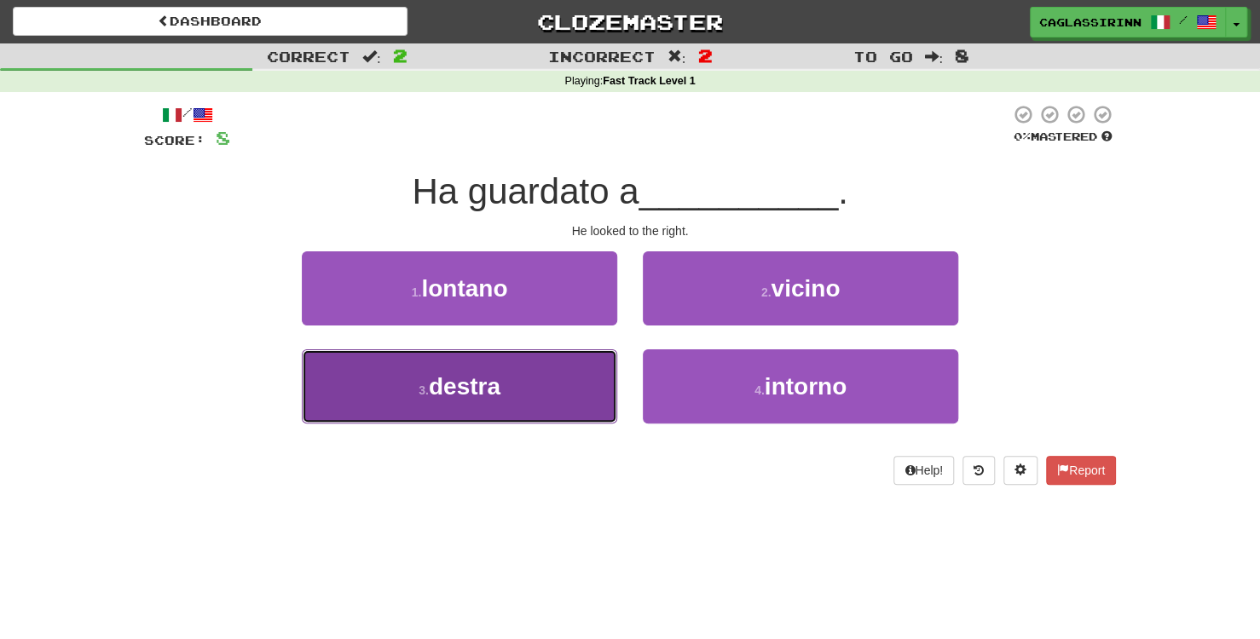
click at [576, 386] on button "3 . destra" at bounding box center [459, 386] width 315 height 74
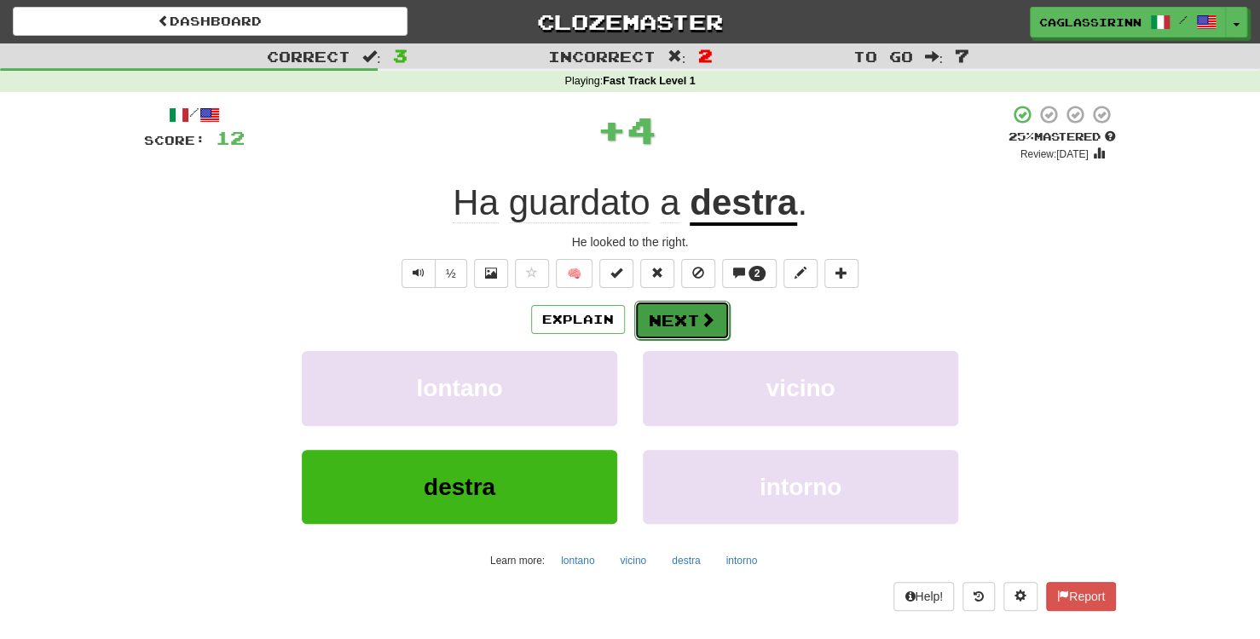
click at [679, 324] on button "Next" at bounding box center [681, 320] width 95 height 39
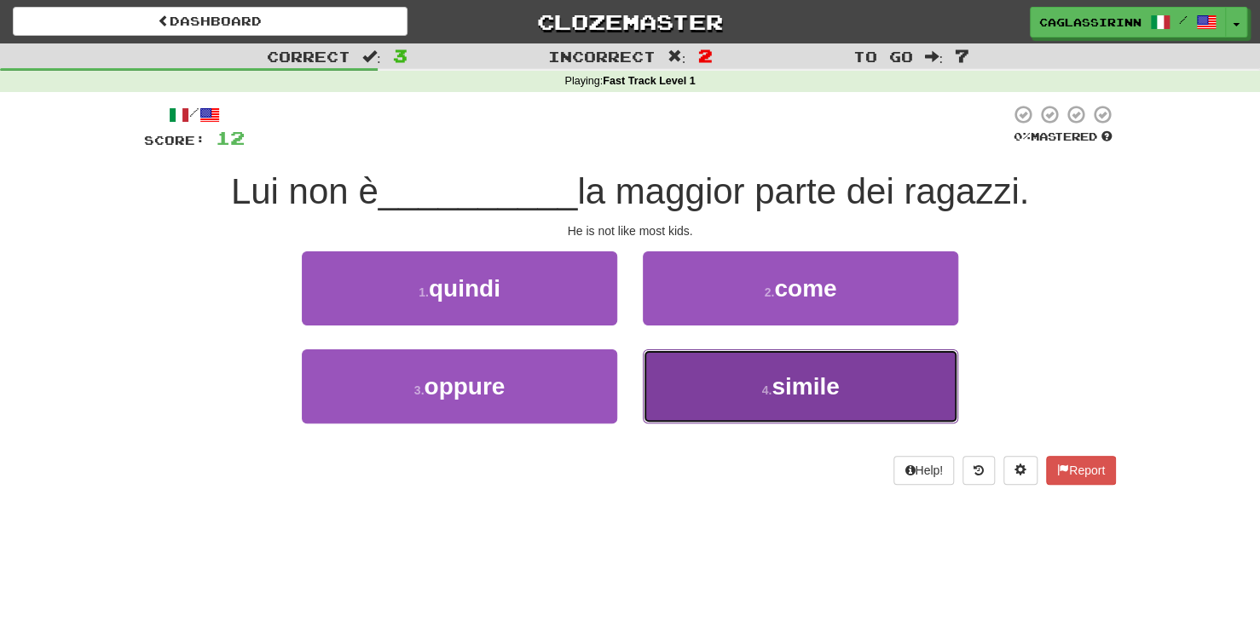
click at [770, 404] on button "4 . simile" at bounding box center [800, 386] width 315 height 74
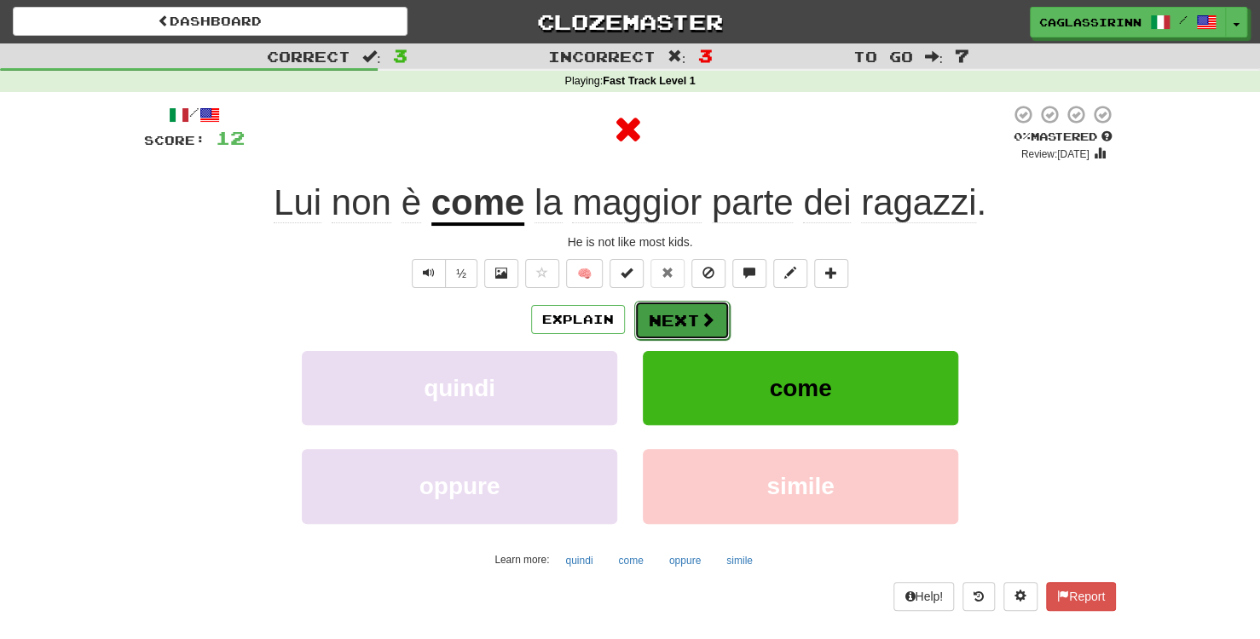
click at [695, 315] on button "Next" at bounding box center [681, 320] width 95 height 39
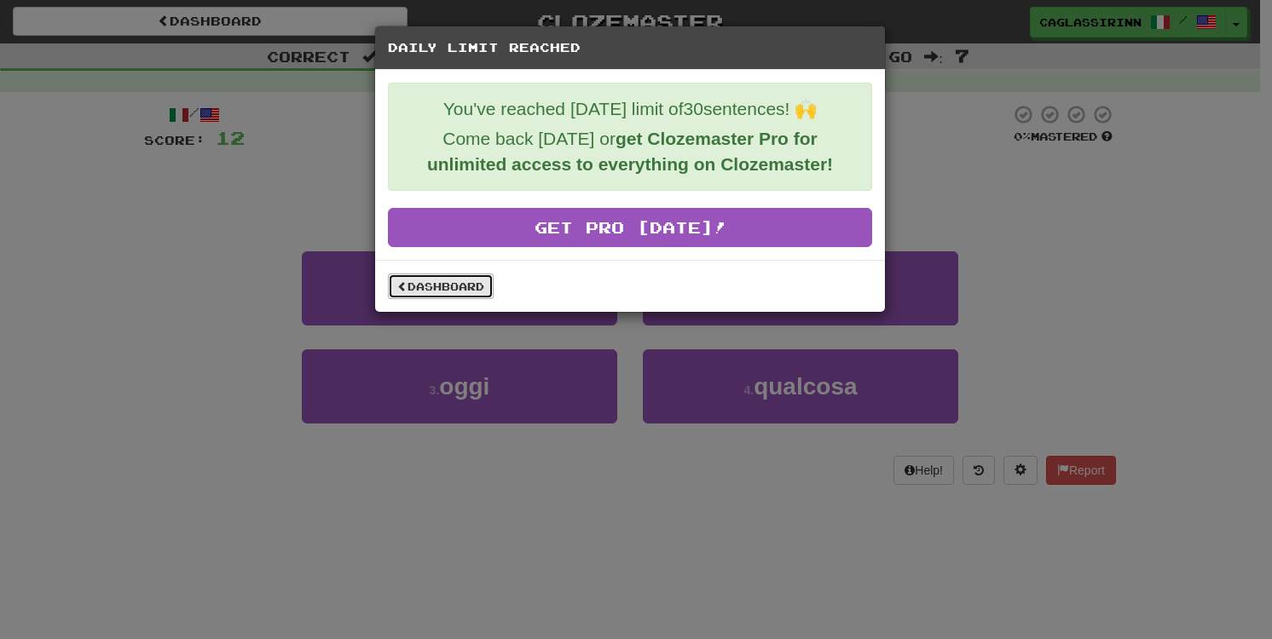
click at [484, 280] on link "Dashboard" at bounding box center [441, 287] width 106 height 26
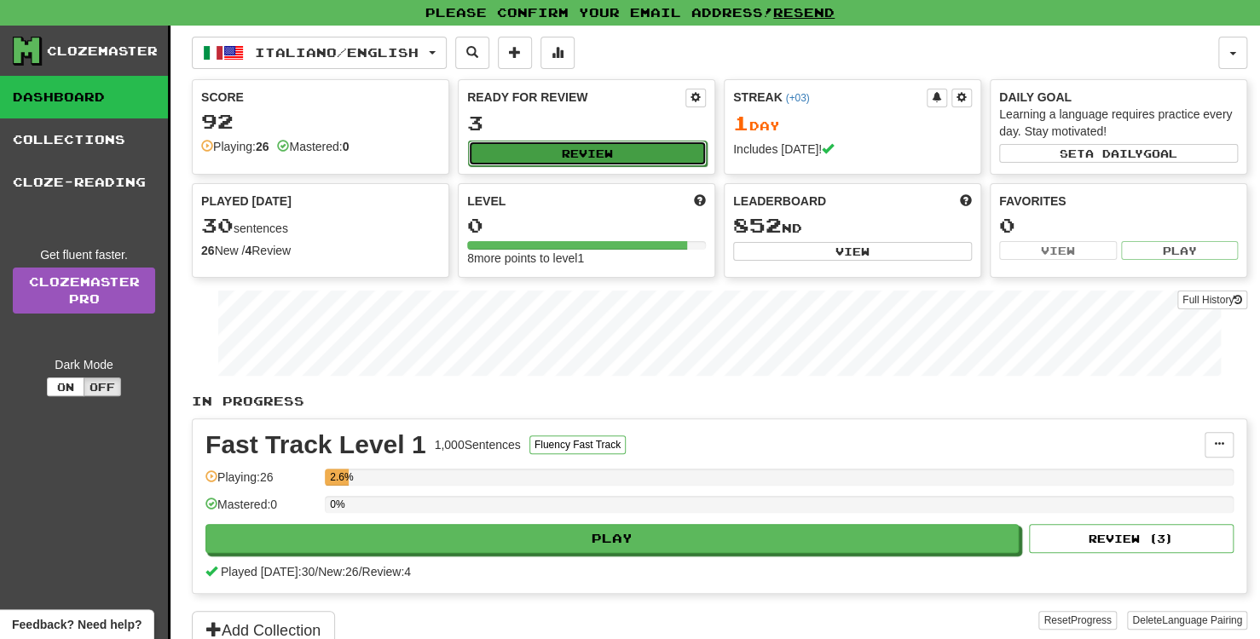
click at [649, 148] on button "Review" at bounding box center [587, 154] width 239 height 26
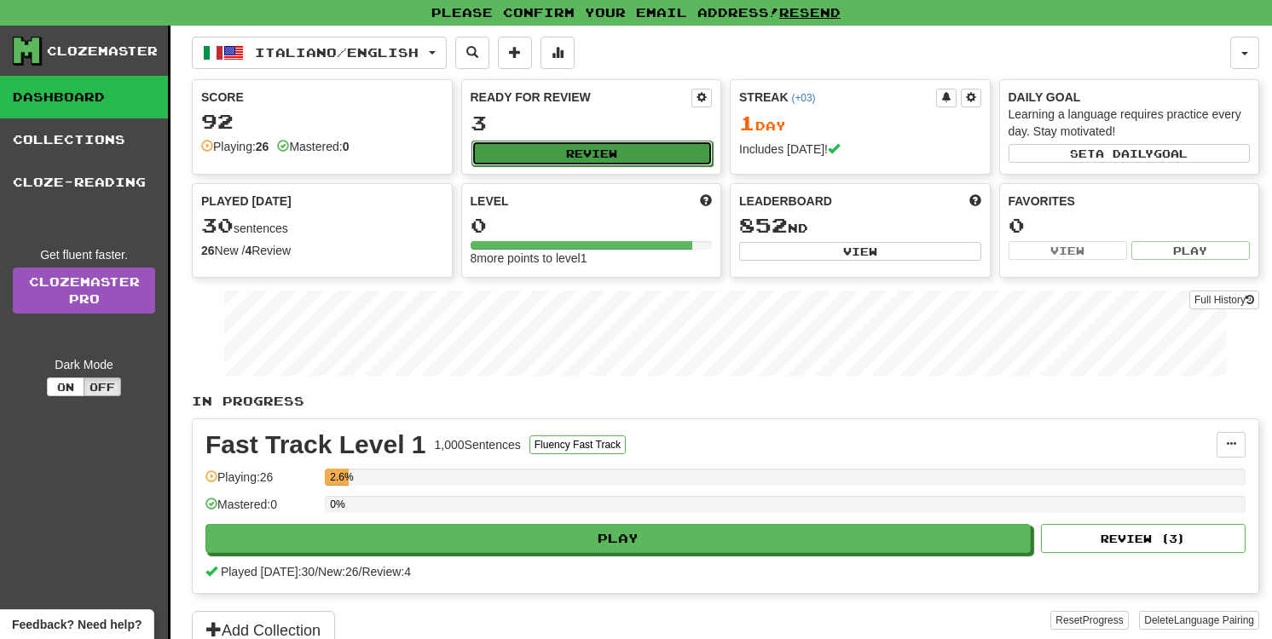
select select "**"
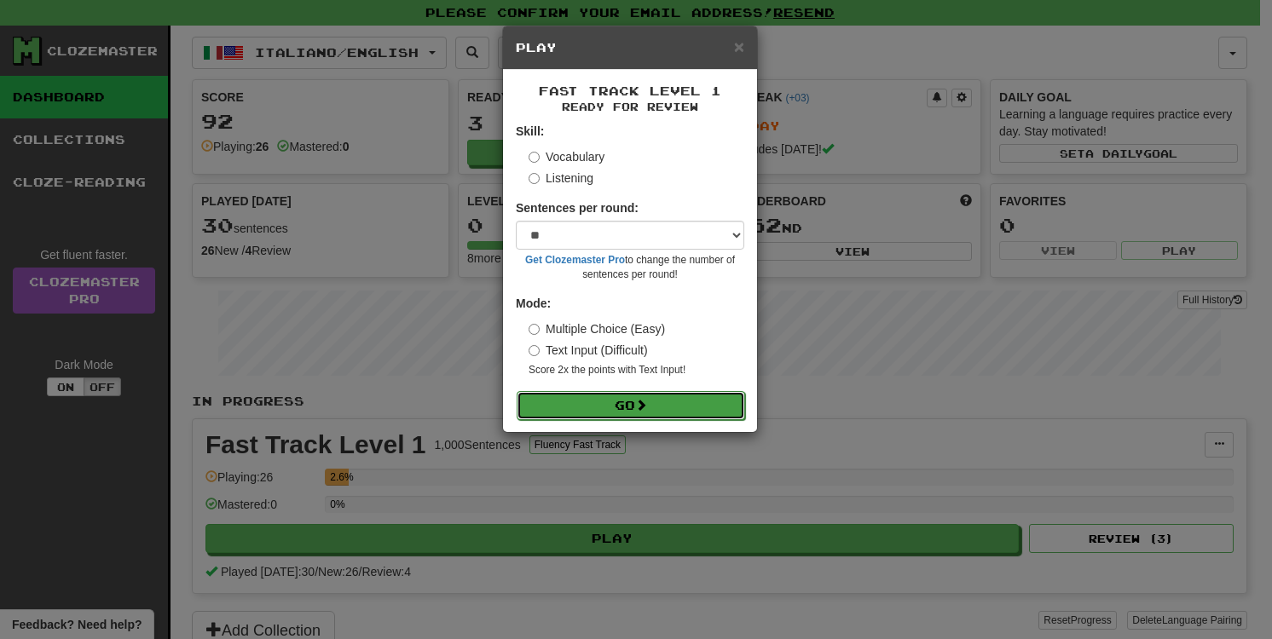
click at [651, 407] on button "Go" at bounding box center [631, 405] width 228 height 29
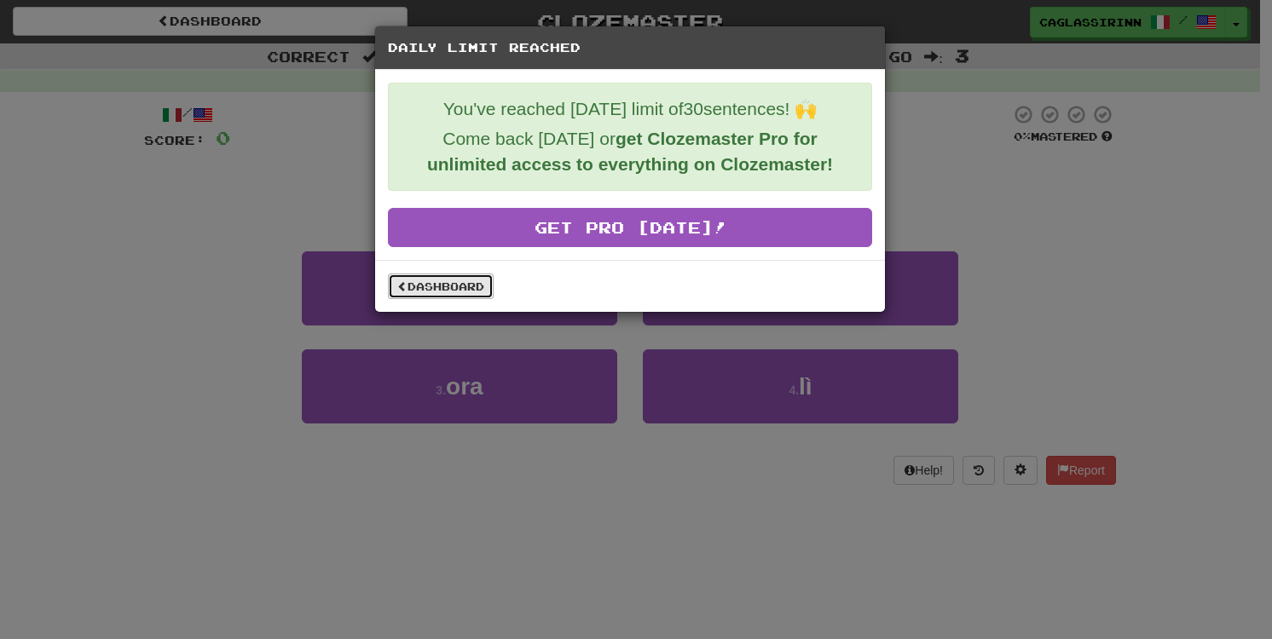
click at [474, 292] on link "Dashboard" at bounding box center [441, 287] width 106 height 26
